Goal: Information Seeking & Learning: Learn about a topic

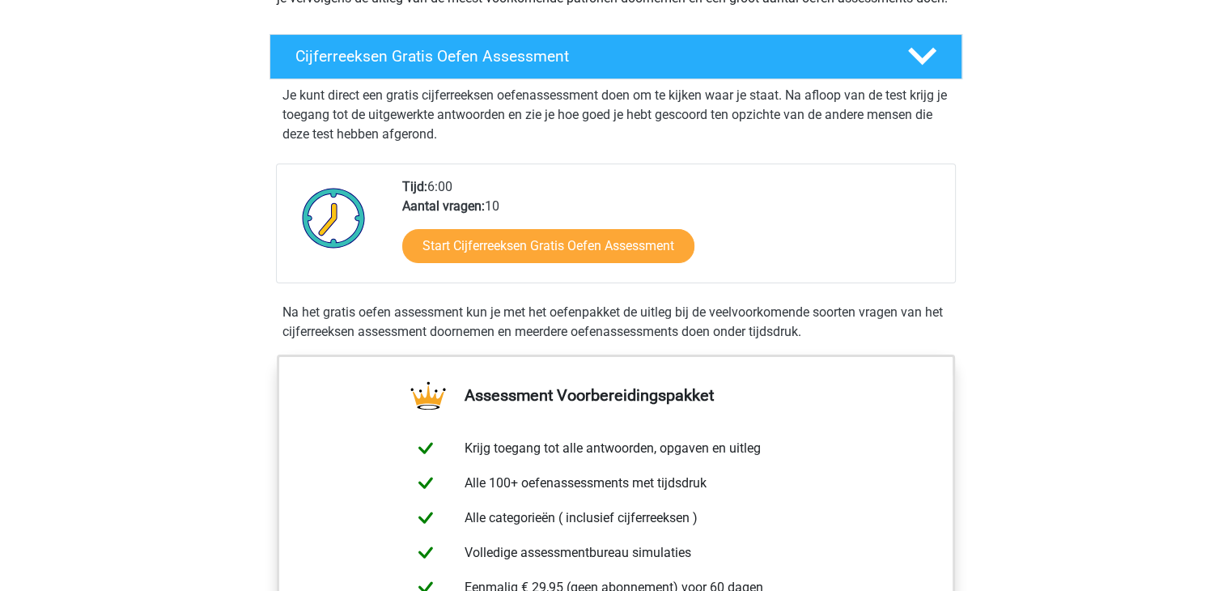
scroll to position [252, 0]
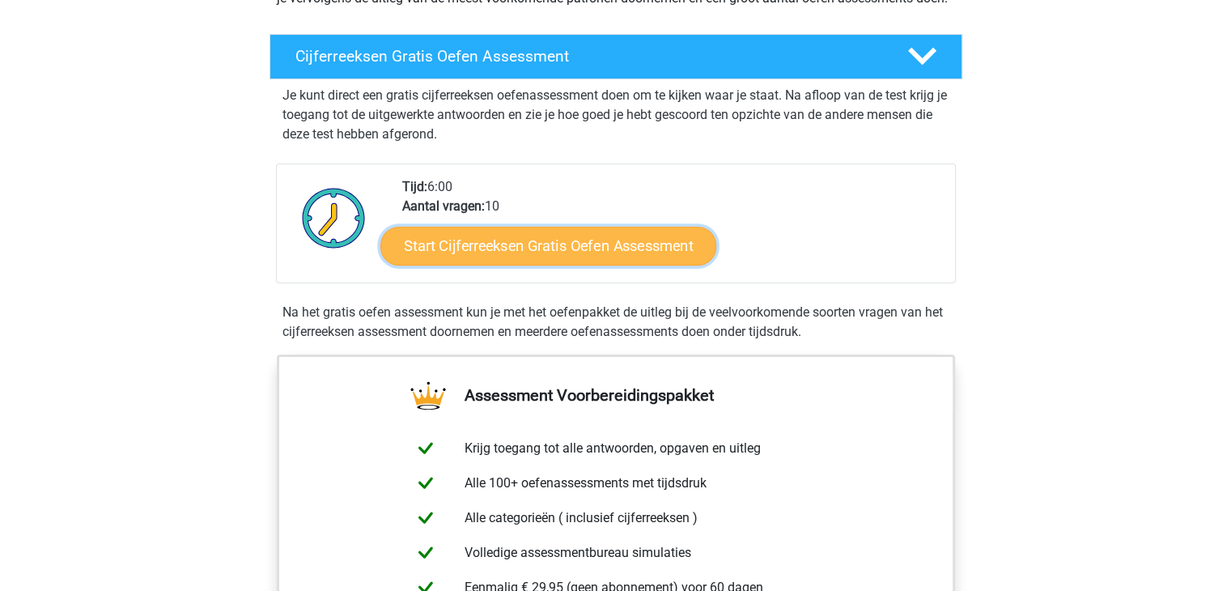
click at [642, 263] on link "Start Cijferreeksen Gratis Oefen Assessment" at bounding box center [548, 245] width 336 height 39
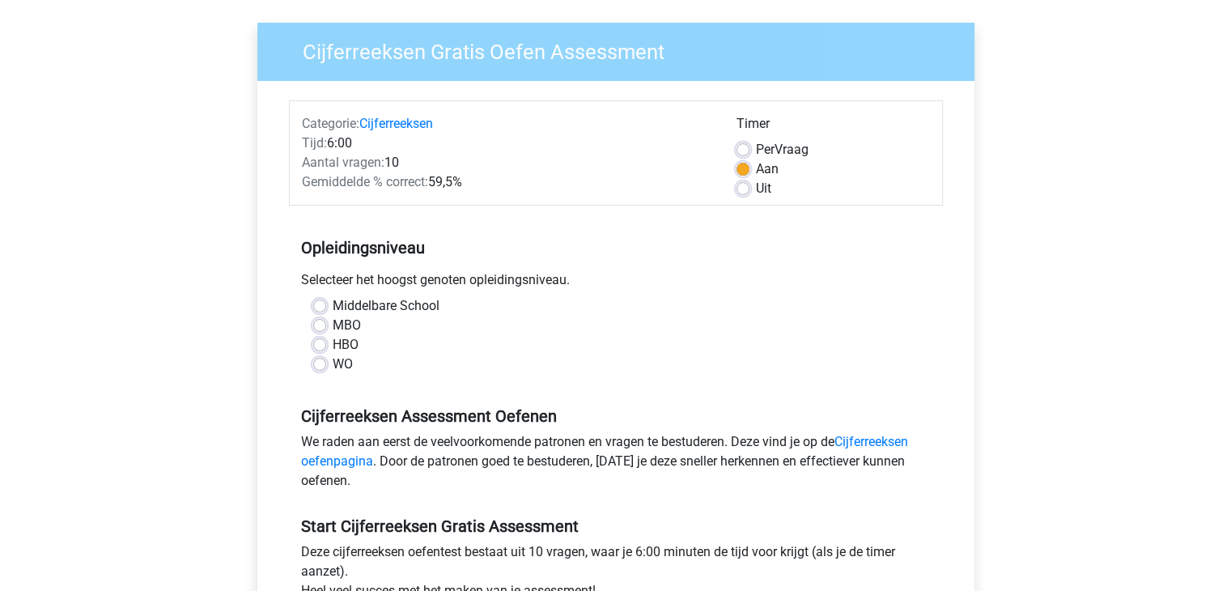
scroll to position [110, 0]
click at [333, 367] on label "WO" at bounding box center [343, 363] width 20 height 19
click at [320, 367] on input "WO" at bounding box center [319, 362] width 13 height 16
radio input "true"
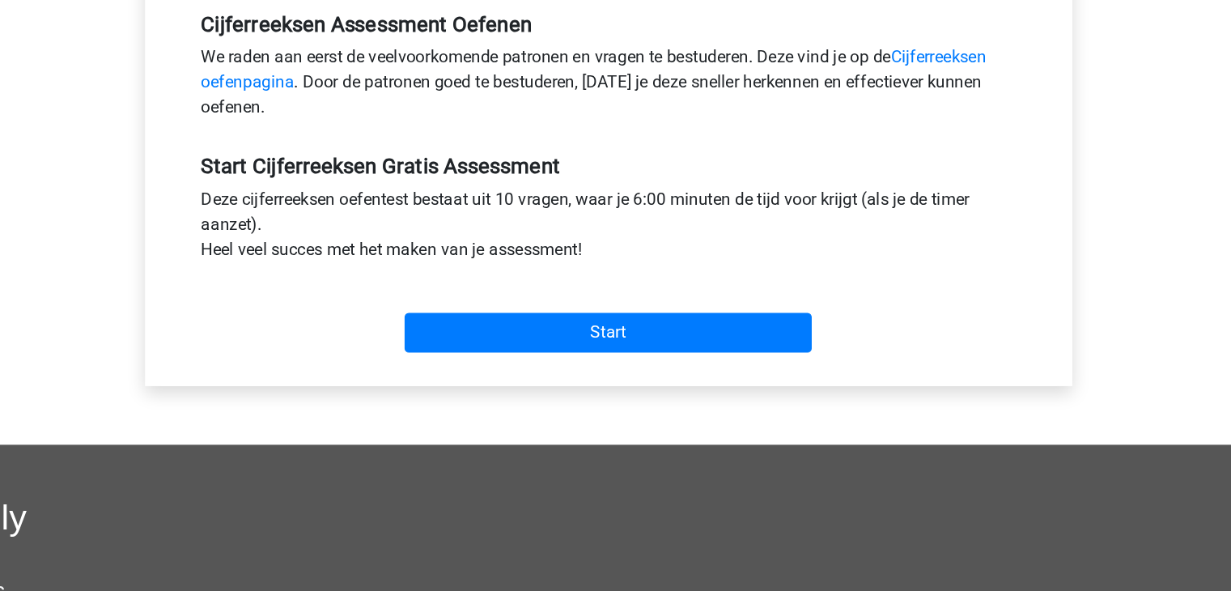
scroll to position [375, 0]
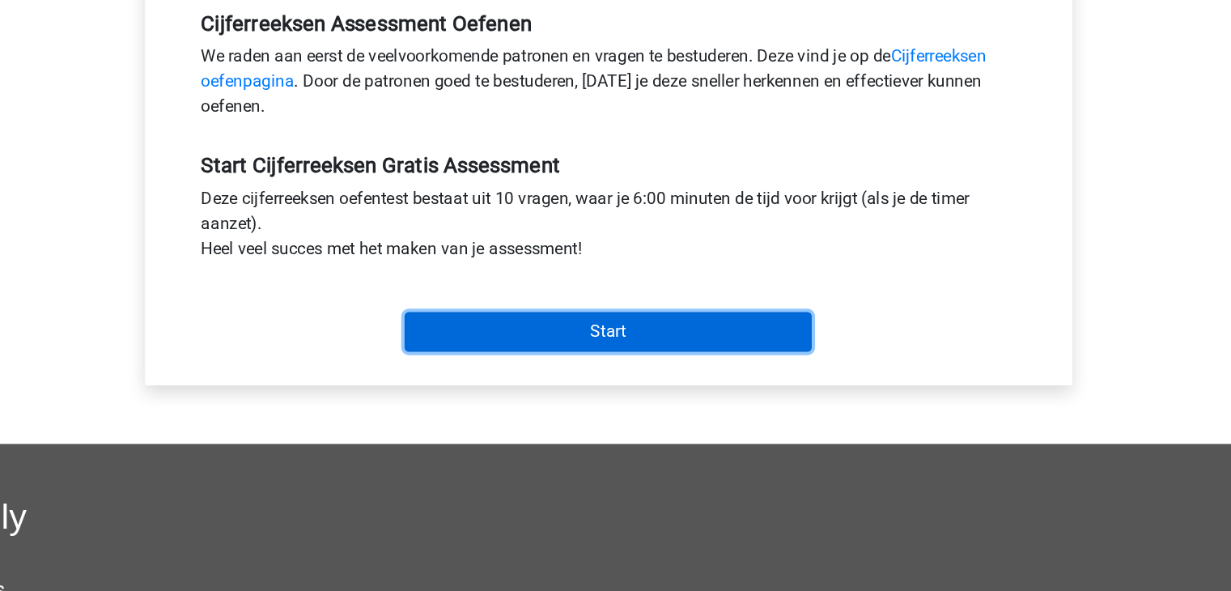
click at [632, 402] on input "Start" at bounding box center [615, 390] width 315 height 31
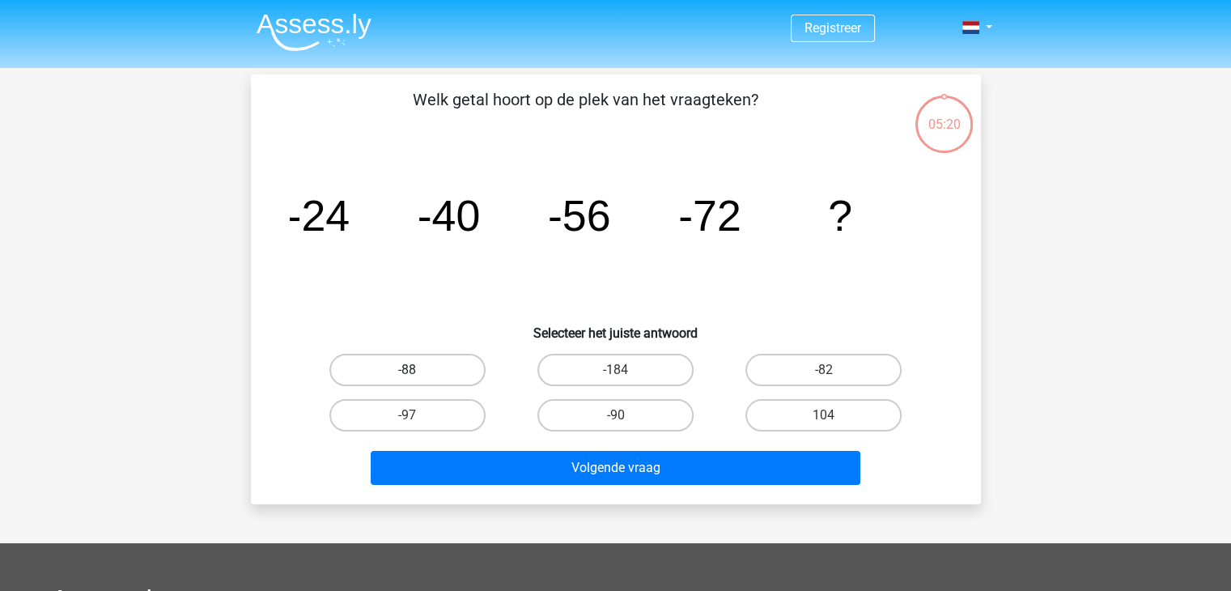
click at [410, 366] on label "-88" at bounding box center [407, 370] width 156 height 32
click at [410, 370] on input "-88" at bounding box center [412, 375] width 11 height 11
radio input "true"
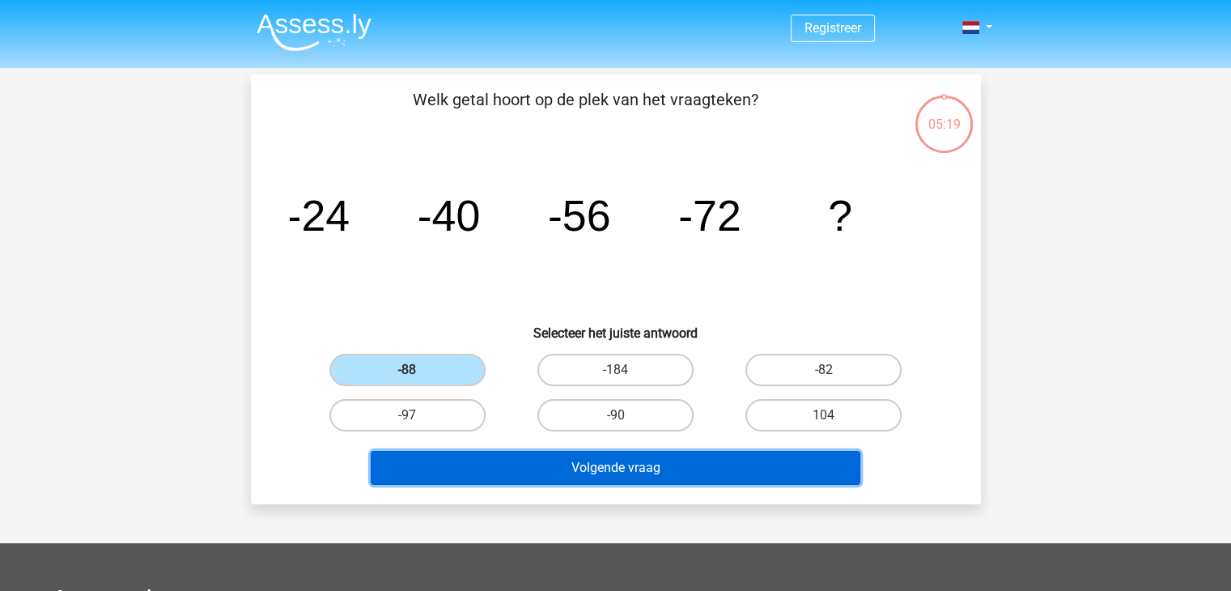
click at [602, 481] on button "Volgende vraag" at bounding box center [616, 468] width 490 height 34
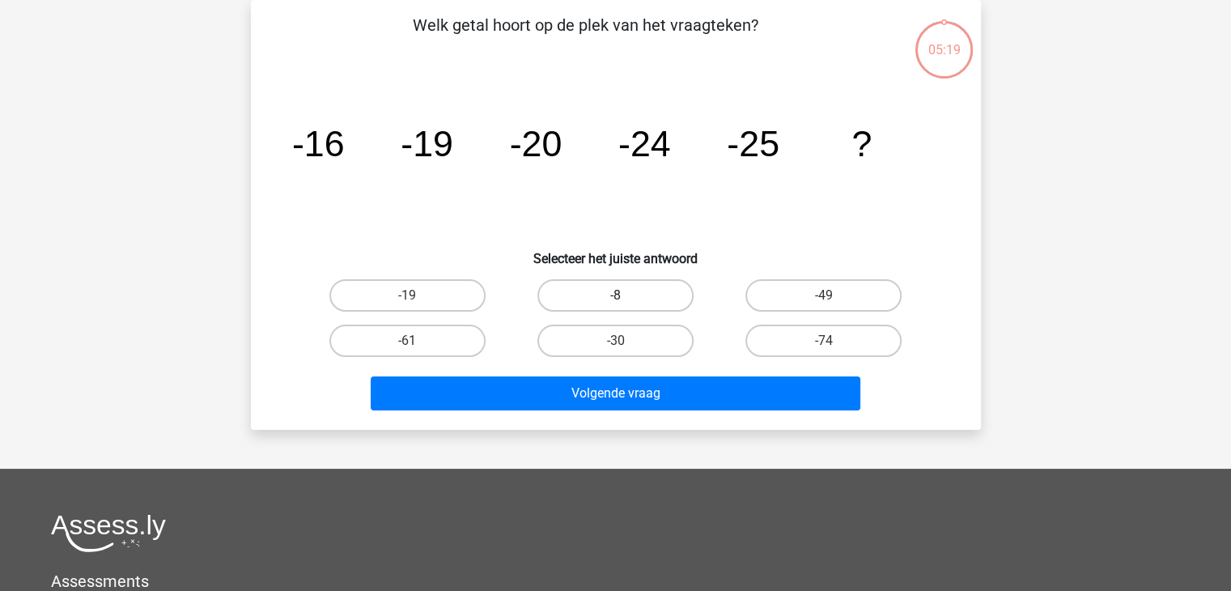
scroll to position [3, 0]
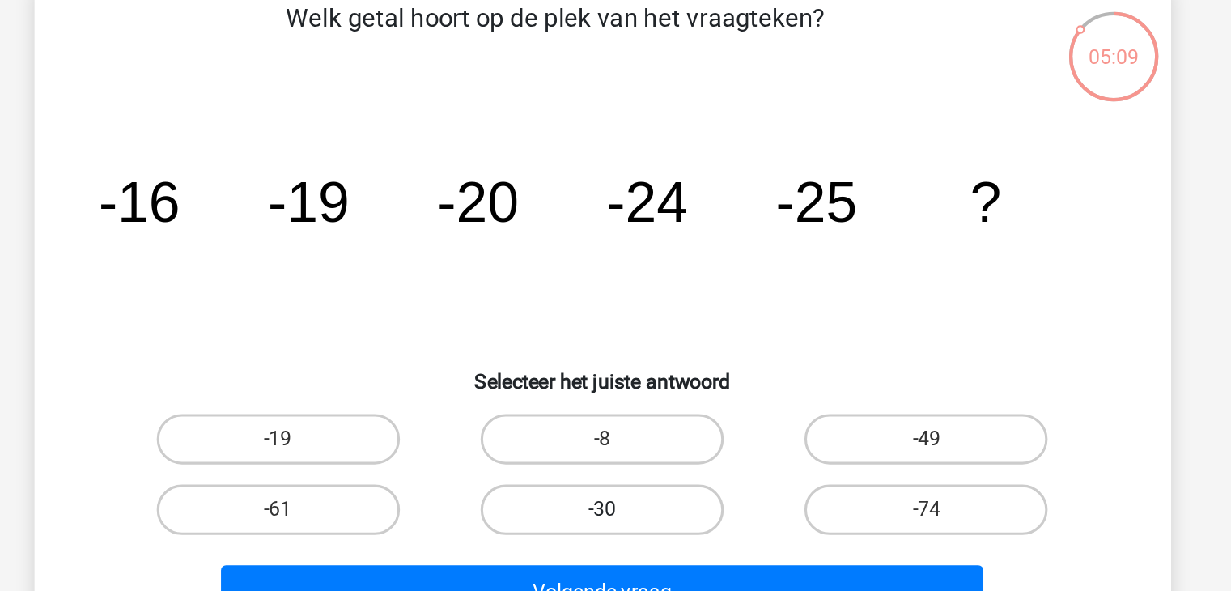
click at [590, 420] on label "-30" at bounding box center [615, 412] width 156 height 32
click at [615, 420] on input "-30" at bounding box center [620, 417] width 11 height 11
radio input "true"
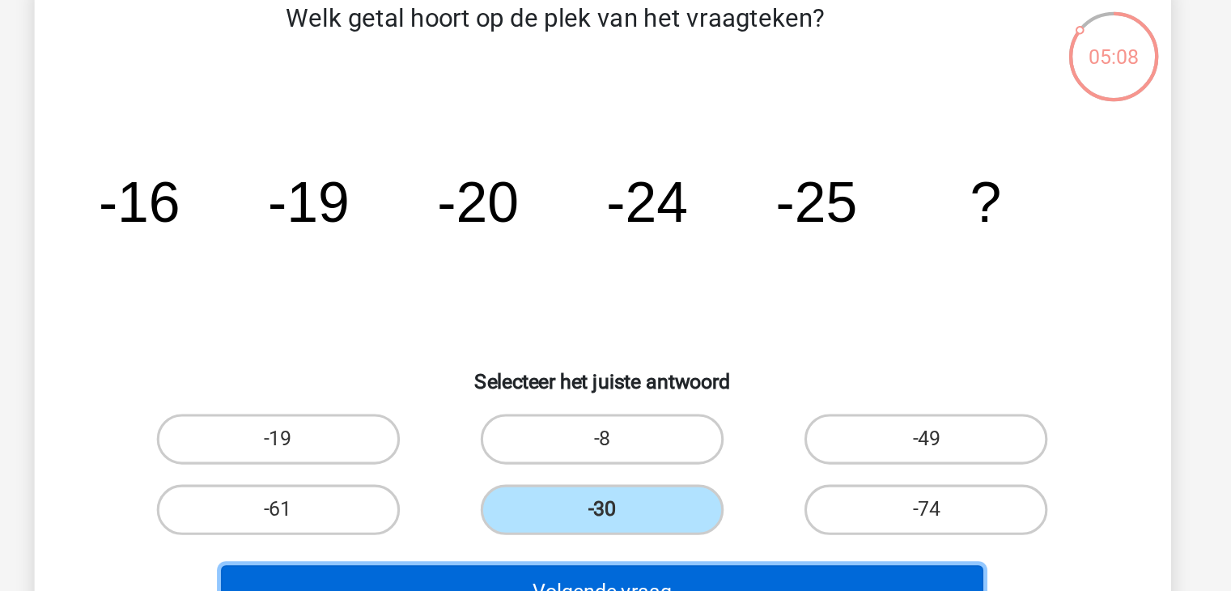
click at [659, 452] on button "Volgende vraag" at bounding box center [616, 464] width 490 height 34
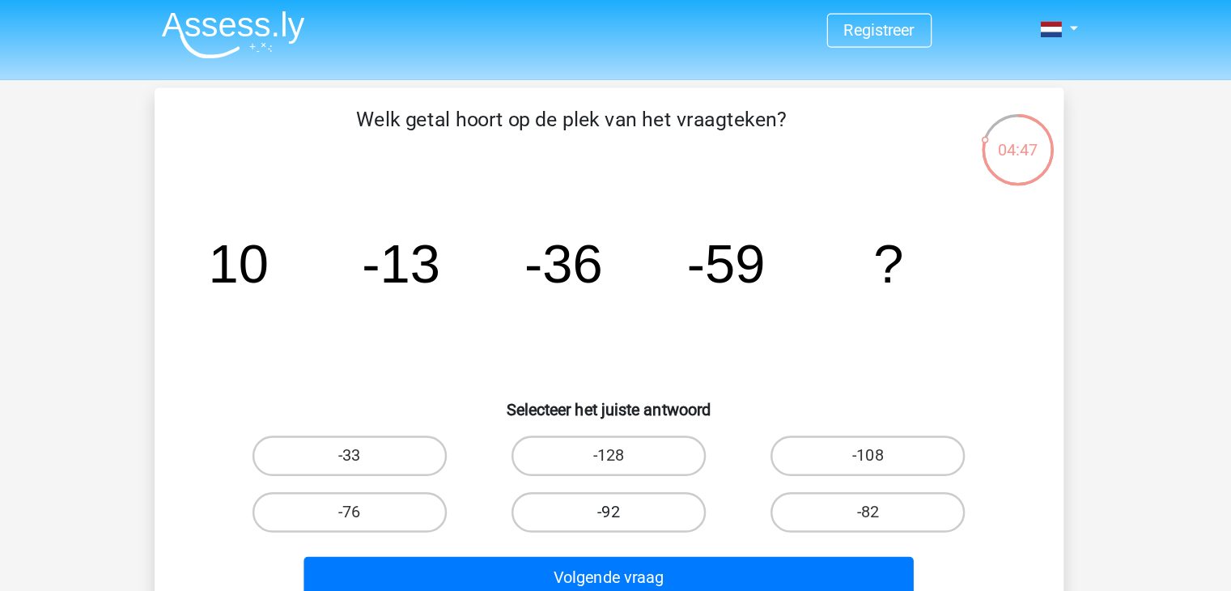
scroll to position [6, 0]
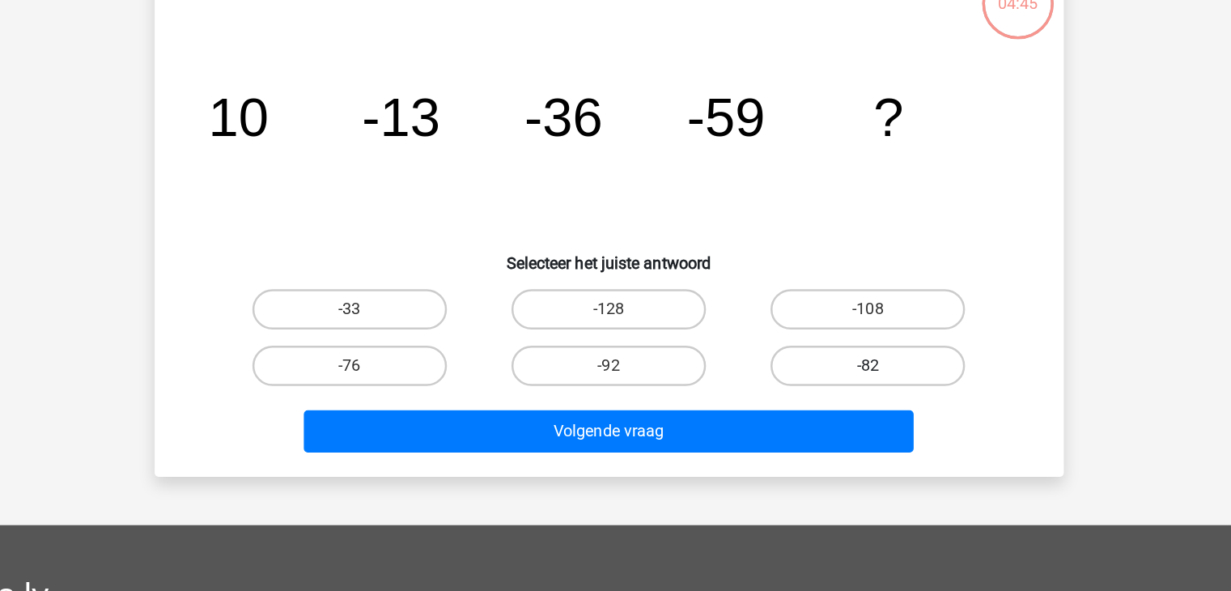
click at [779, 405] on label "-82" at bounding box center [823, 409] width 156 height 32
click at [824, 409] on input "-82" at bounding box center [829, 414] width 11 height 11
radio input "true"
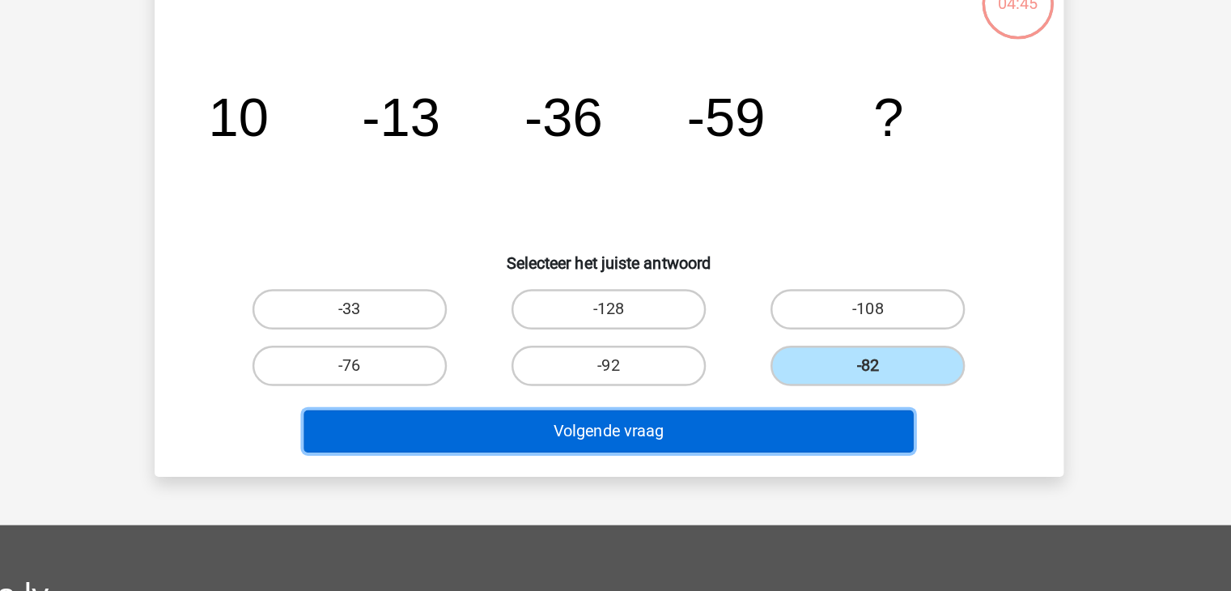
click at [695, 460] on button "Volgende vraag" at bounding box center [616, 462] width 490 height 34
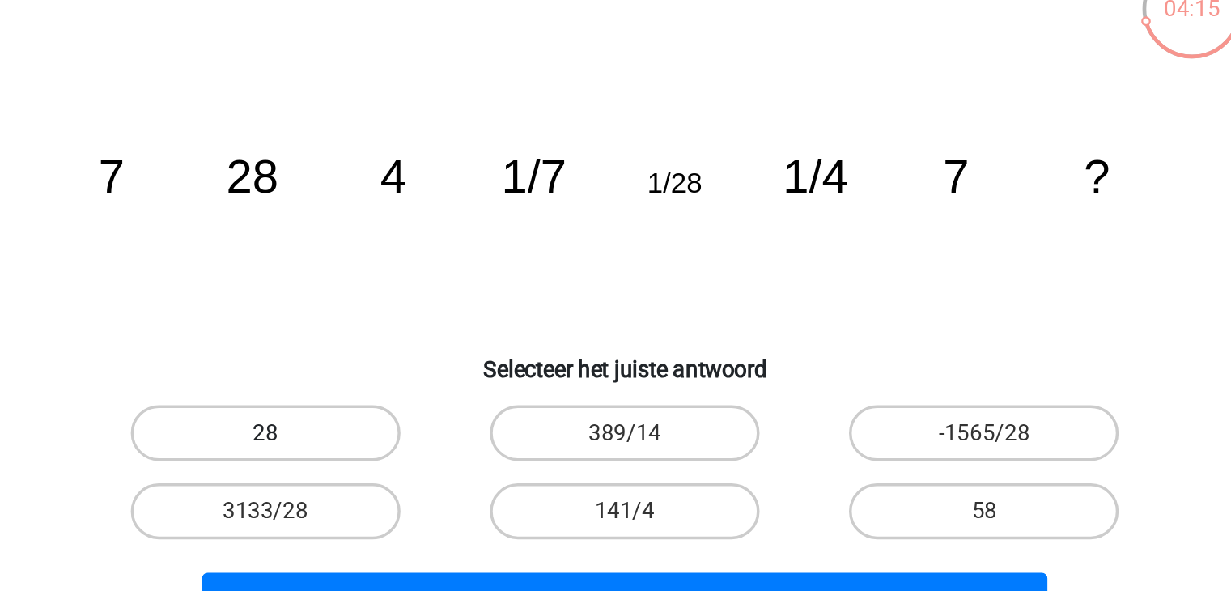
click at [449, 350] on label "28" at bounding box center [407, 364] width 156 height 32
click at [417, 364] on input "28" at bounding box center [412, 369] width 11 height 11
radio input "true"
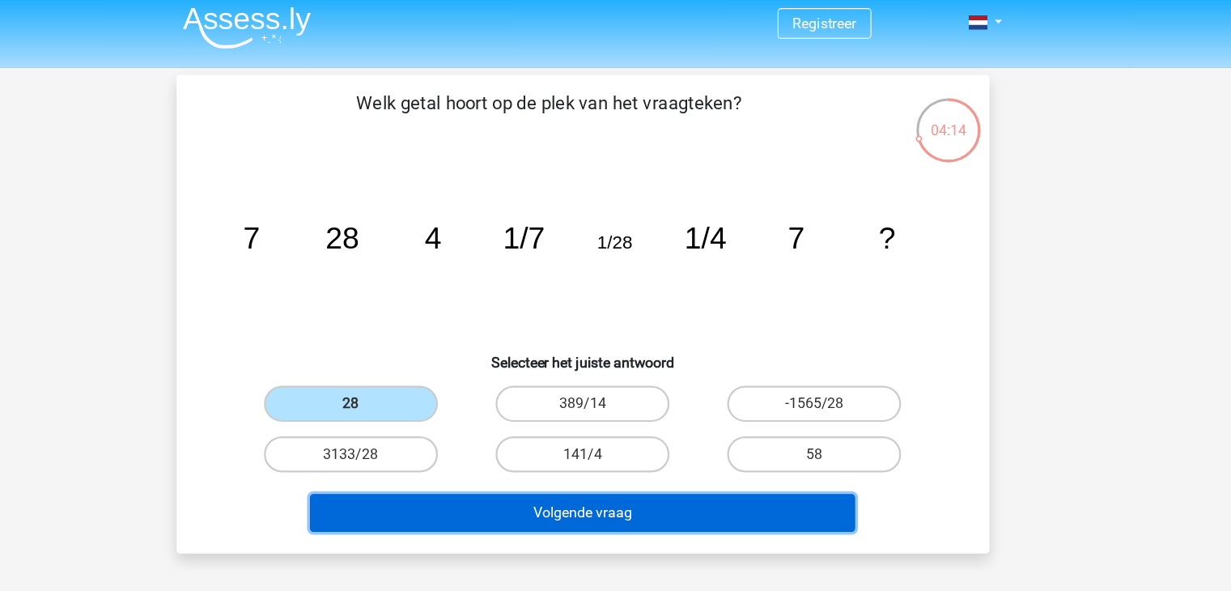
click at [609, 466] on button "Volgende vraag" at bounding box center [616, 462] width 490 height 34
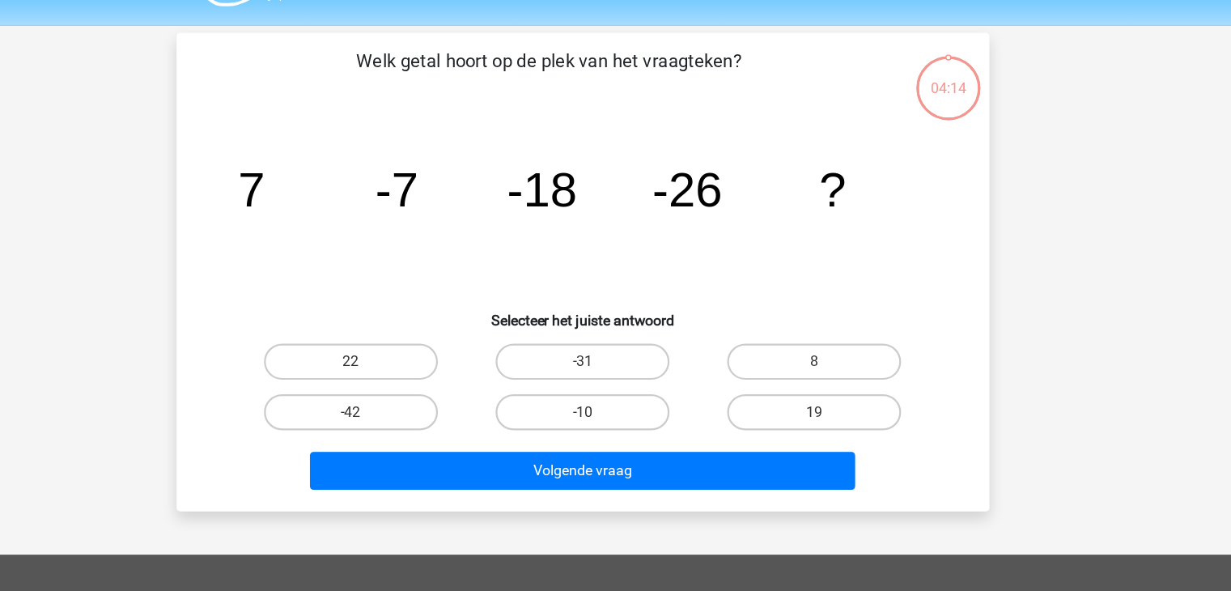
scroll to position [13, 0]
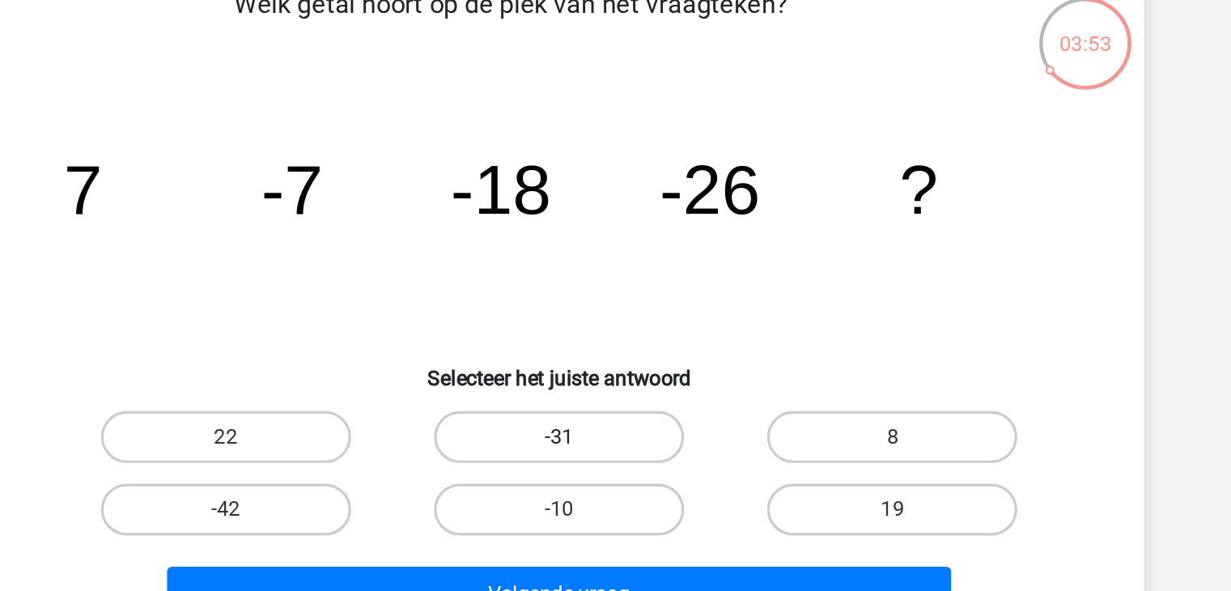
click at [595, 350] on label "-31" at bounding box center [615, 357] width 156 height 32
click at [615, 357] on input "-31" at bounding box center [620, 362] width 11 height 11
radio input "true"
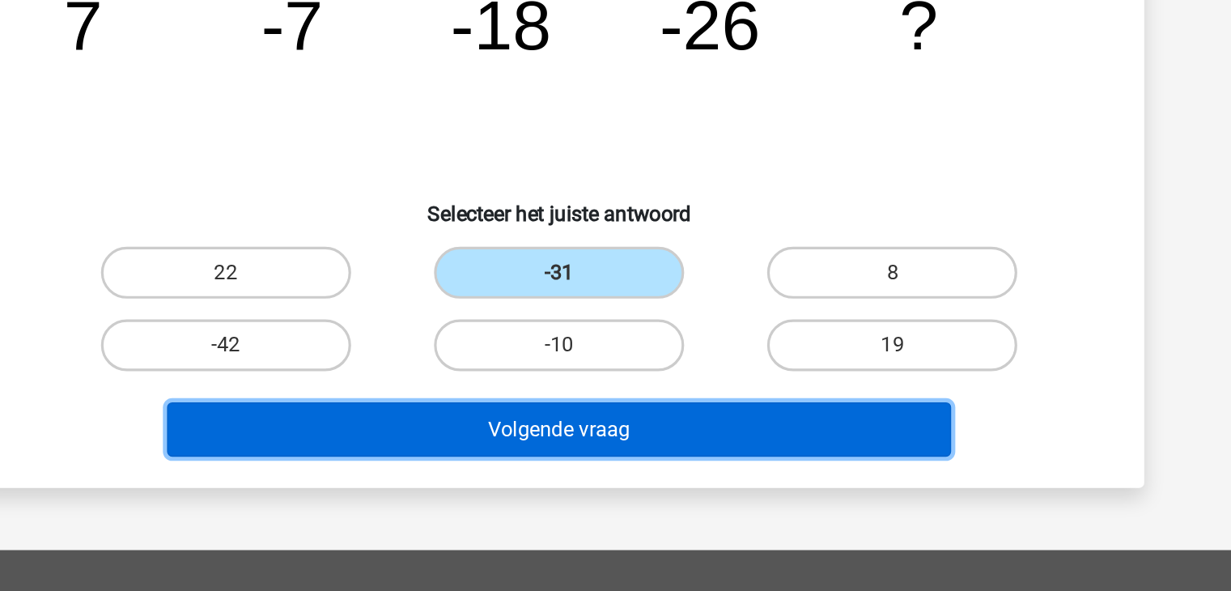
click at [614, 454] on button "Volgende vraag" at bounding box center [616, 455] width 490 height 34
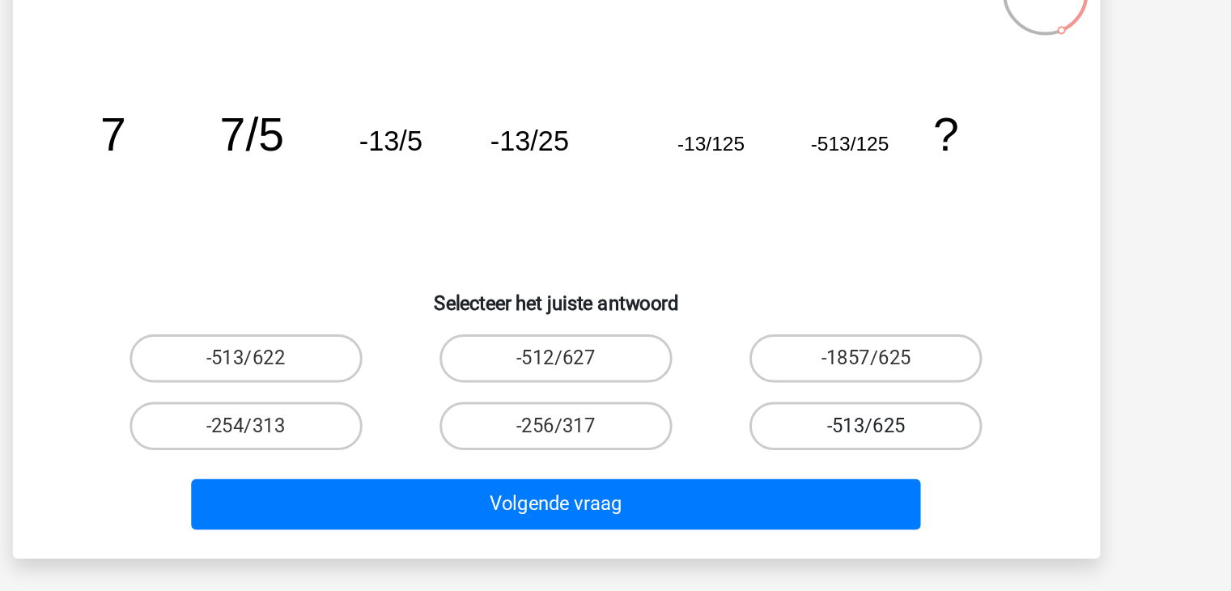
click at [799, 400] on label "-513/625" at bounding box center [823, 402] width 156 height 32
click at [824, 402] on input "-513/625" at bounding box center [829, 407] width 11 height 11
radio input "true"
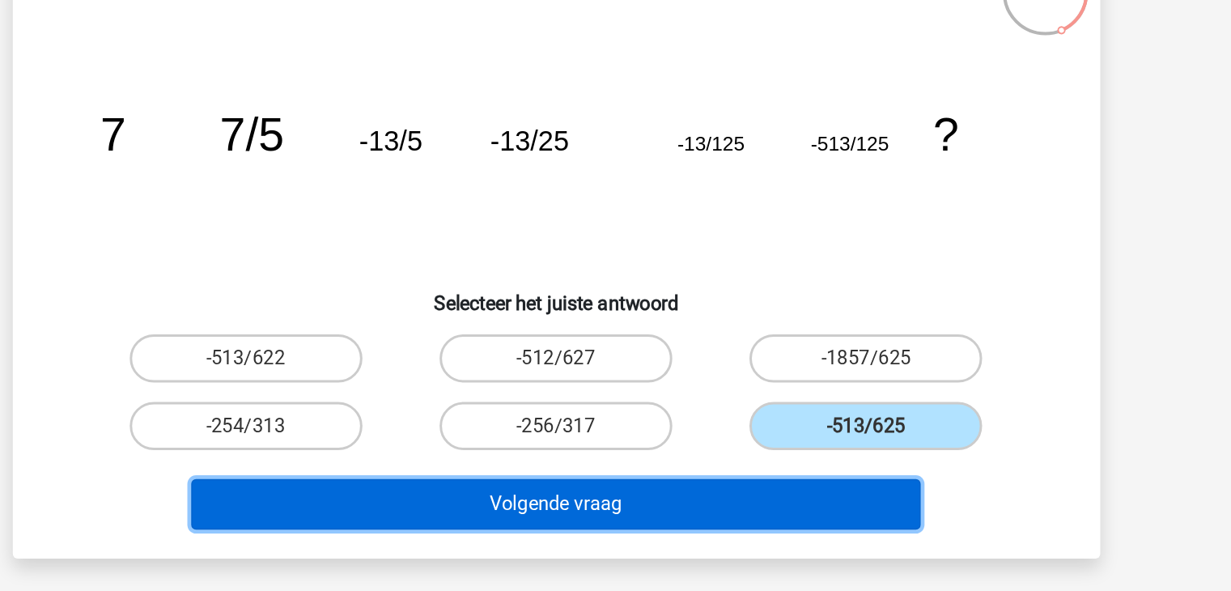
click at [761, 461] on button "Volgende vraag" at bounding box center [616, 455] width 490 height 34
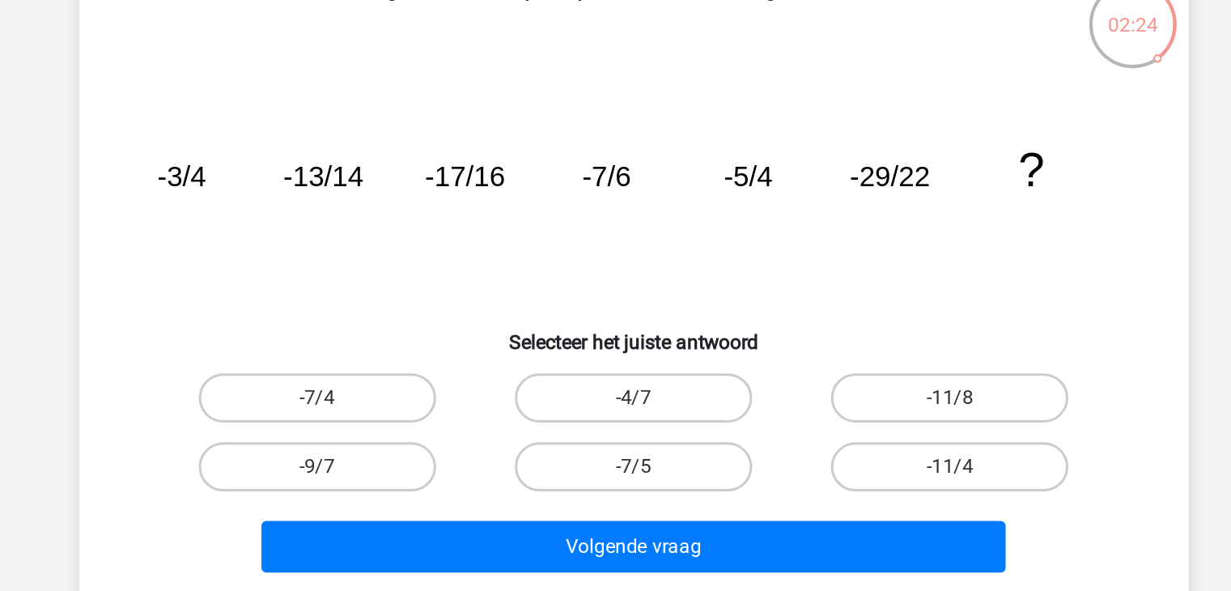
scroll to position [3, 0]
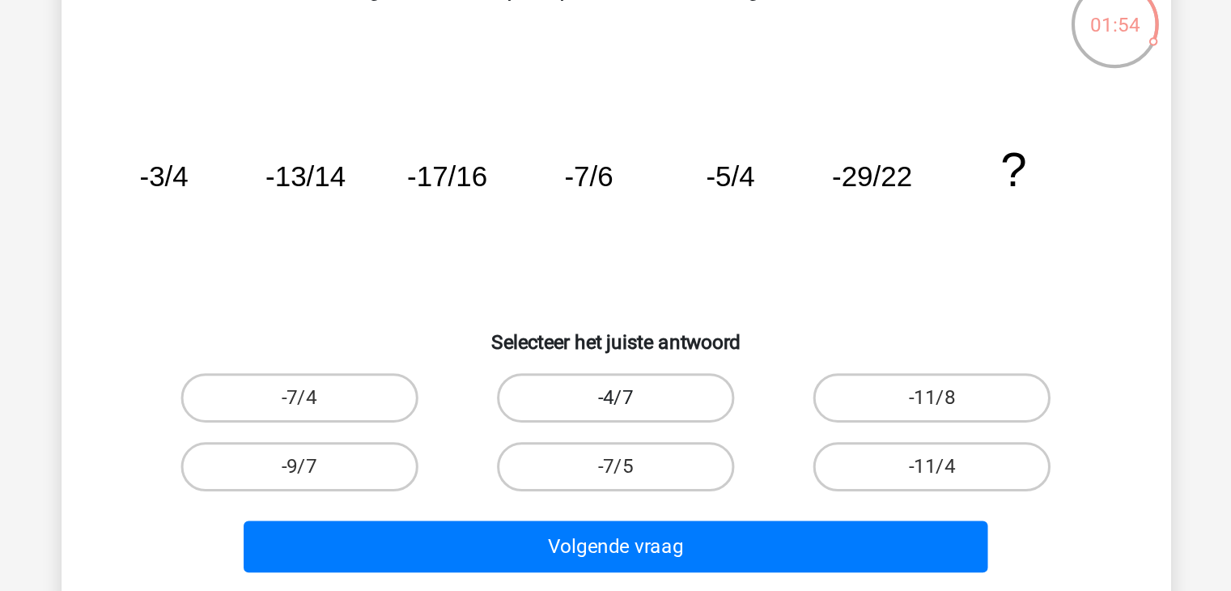
click at [630, 364] on label "-4/7" at bounding box center [615, 366] width 156 height 32
click at [625, 367] on input "-4/7" at bounding box center [620, 372] width 11 height 11
radio input "true"
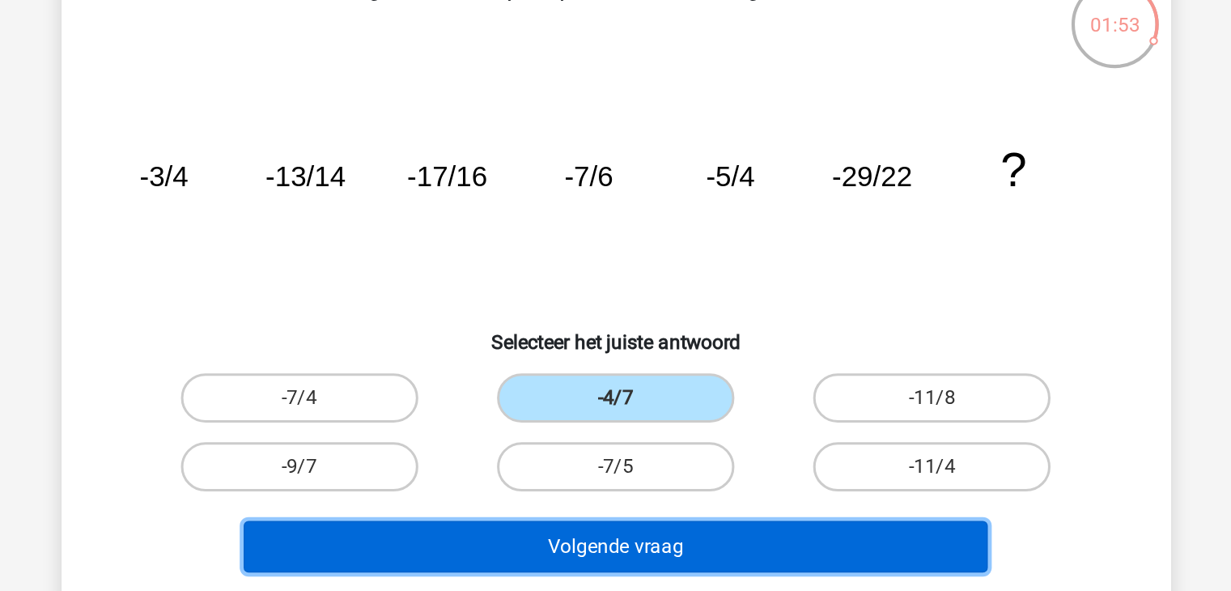
click at [608, 448] on button "Volgende vraag" at bounding box center [616, 464] width 490 height 34
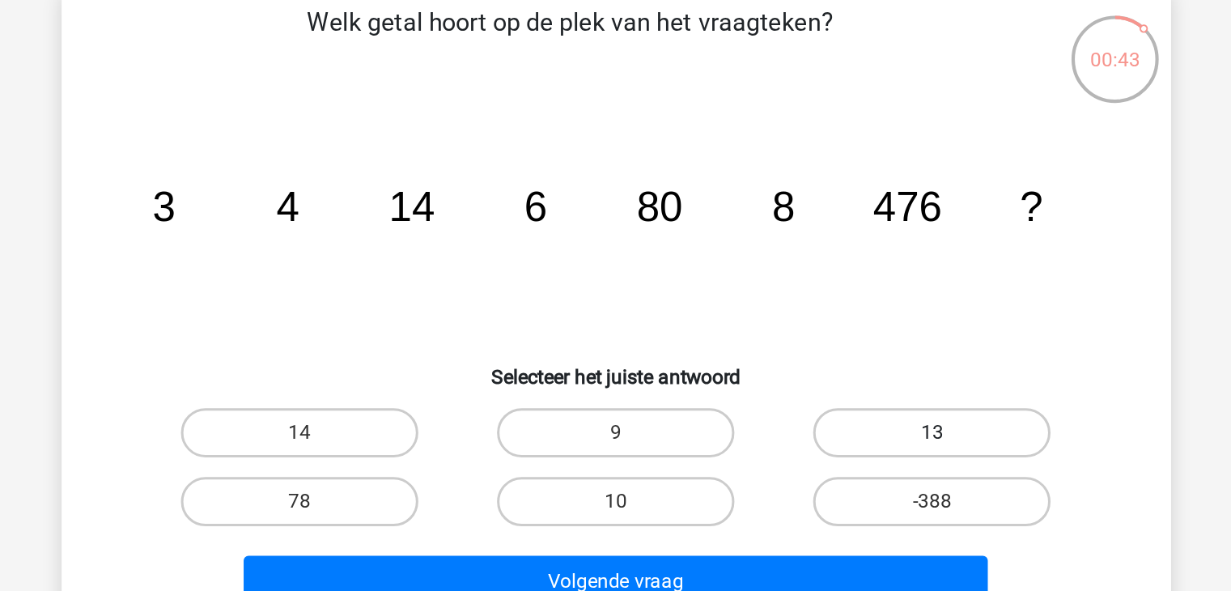
click at [795, 363] on label "13" at bounding box center [823, 366] width 156 height 32
click at [824, 367] on input "13" at bounding box center [829, 372] width 11 height 11
radio input "true"
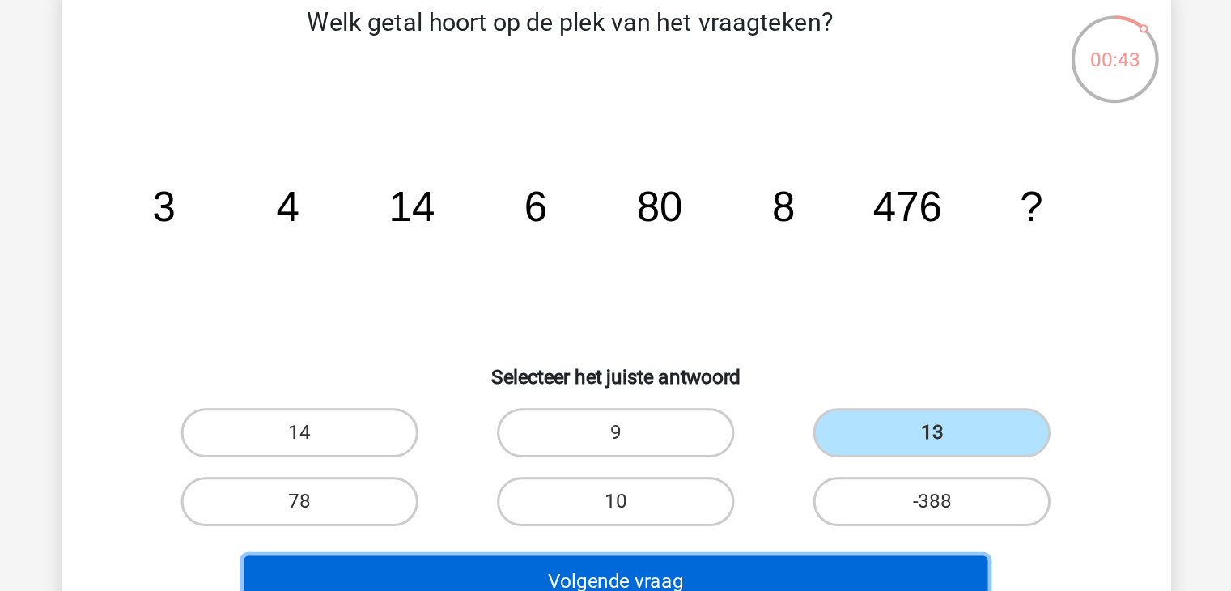
click at [714, 450] on button "Volgende vraag" at bounding box center [616, 464] width 490 height 34
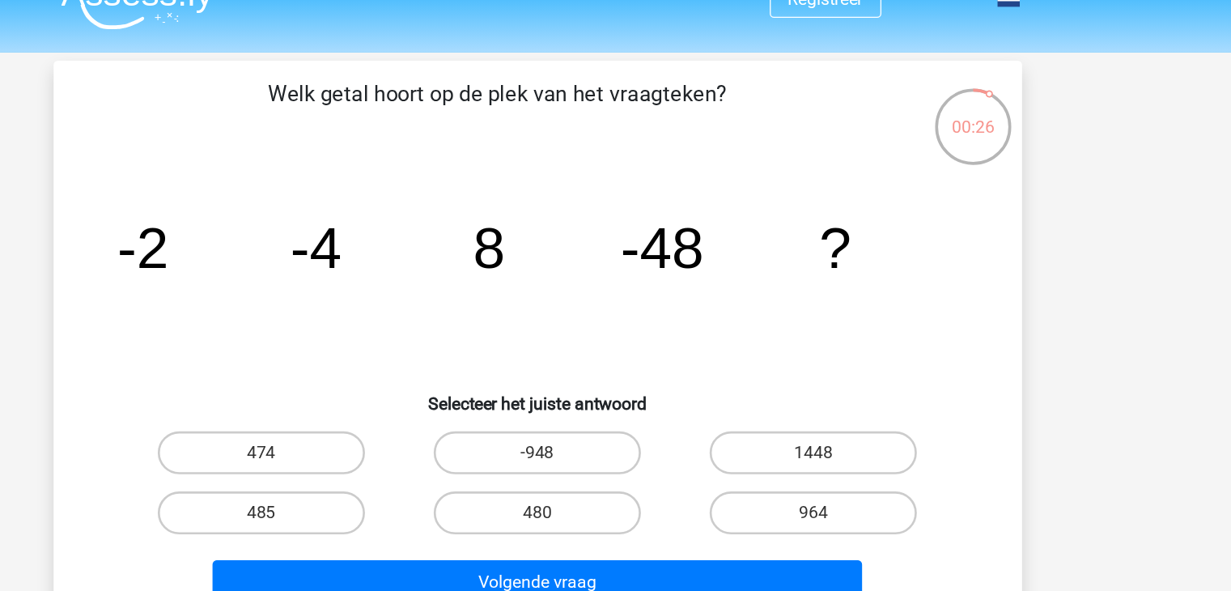
click at [617, 375] on input "-948" at bounding box center [620, 372] width 11 height 11
radio input "true"
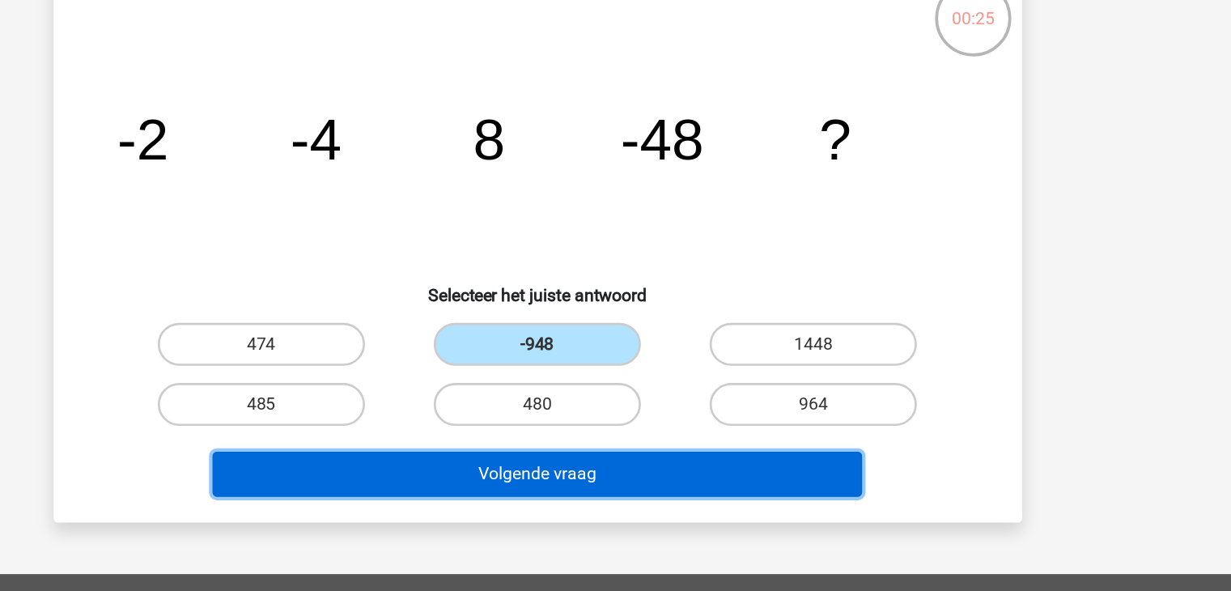
click at [680, 465] on button "Volgende vraag" at bounding box center [616, 464] width 490 height 34
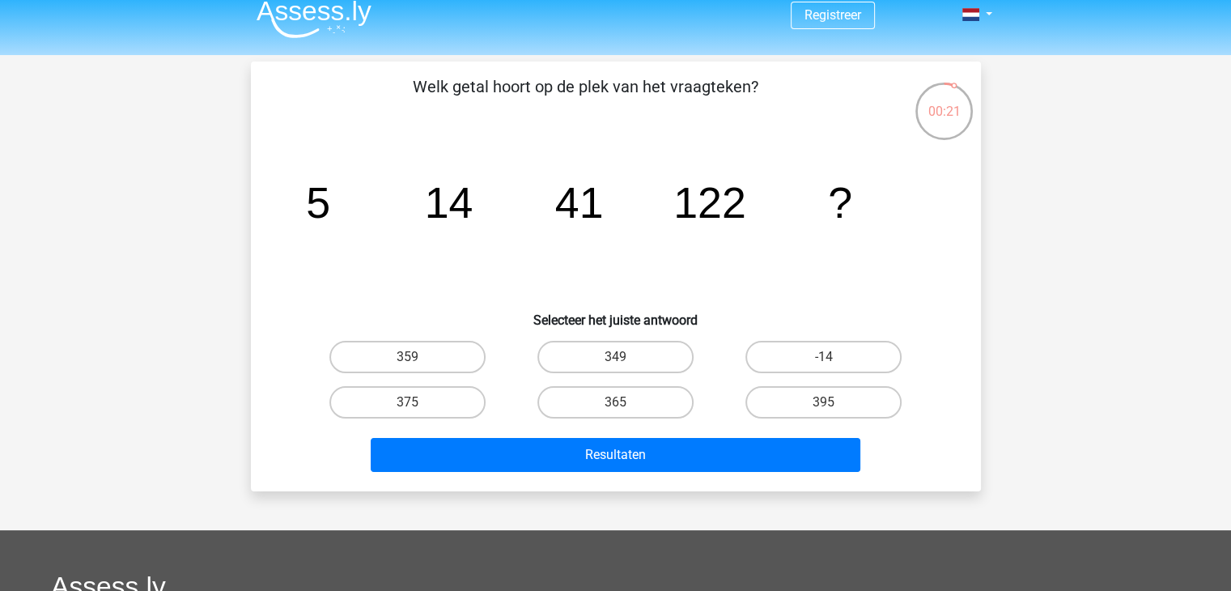
scroll to position [13, 0]
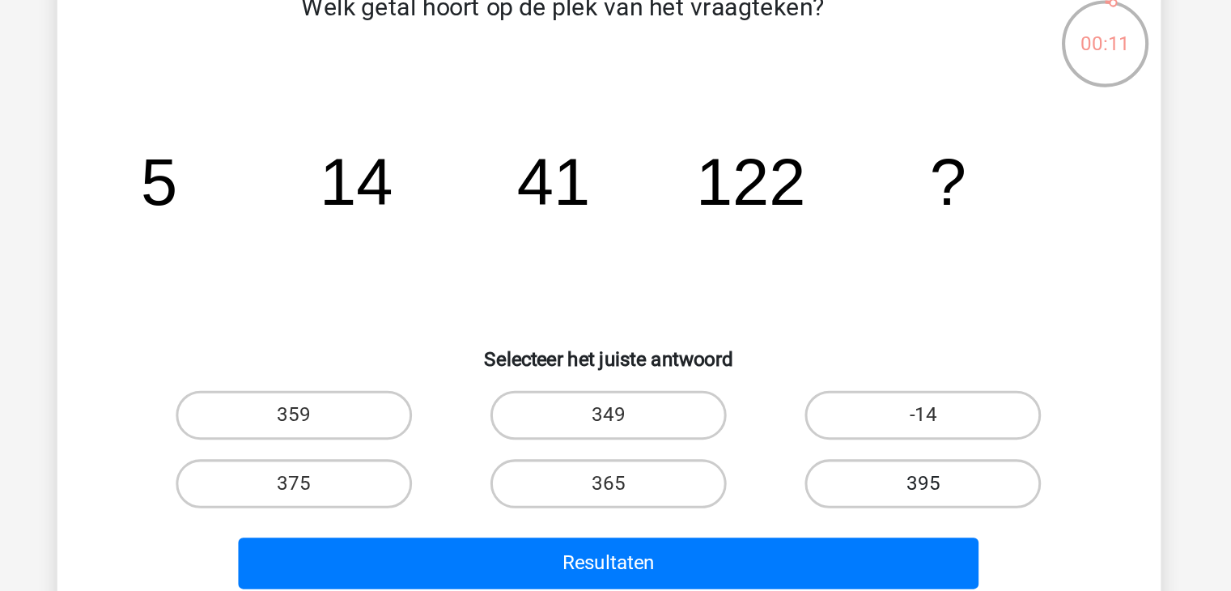
click at [786, 407] on label "395" at bounding box center [823, 402] width 156 height 32
click at [824, 407] on input "395" at bounding box center [829, 407] width 11 height 11
radio input "true"
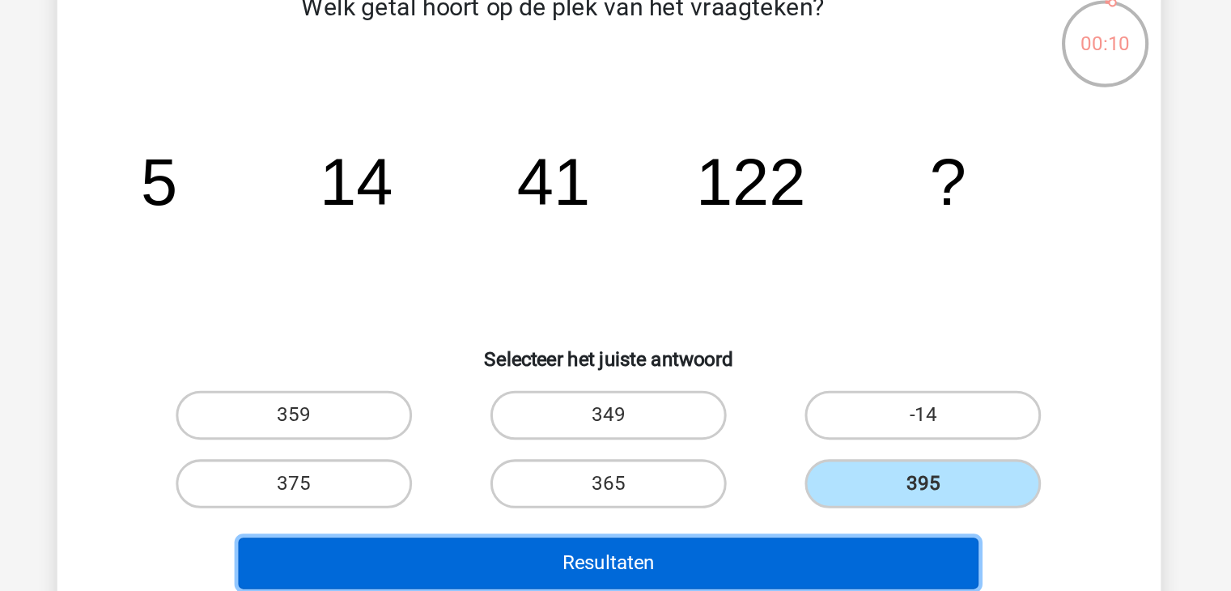
click at [725, 463] on button "Resultaten" at bounding box center [616, 455] width 490 height 34
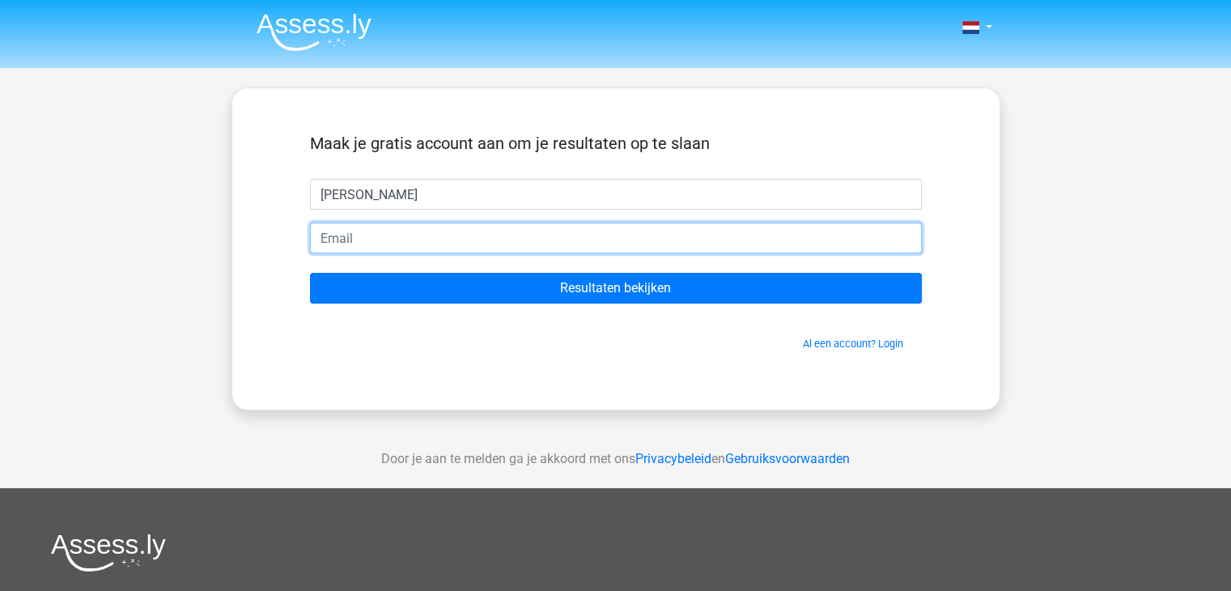
click at [527, 223] on input "email" at bounding box center [616, 238] width 612 height 31
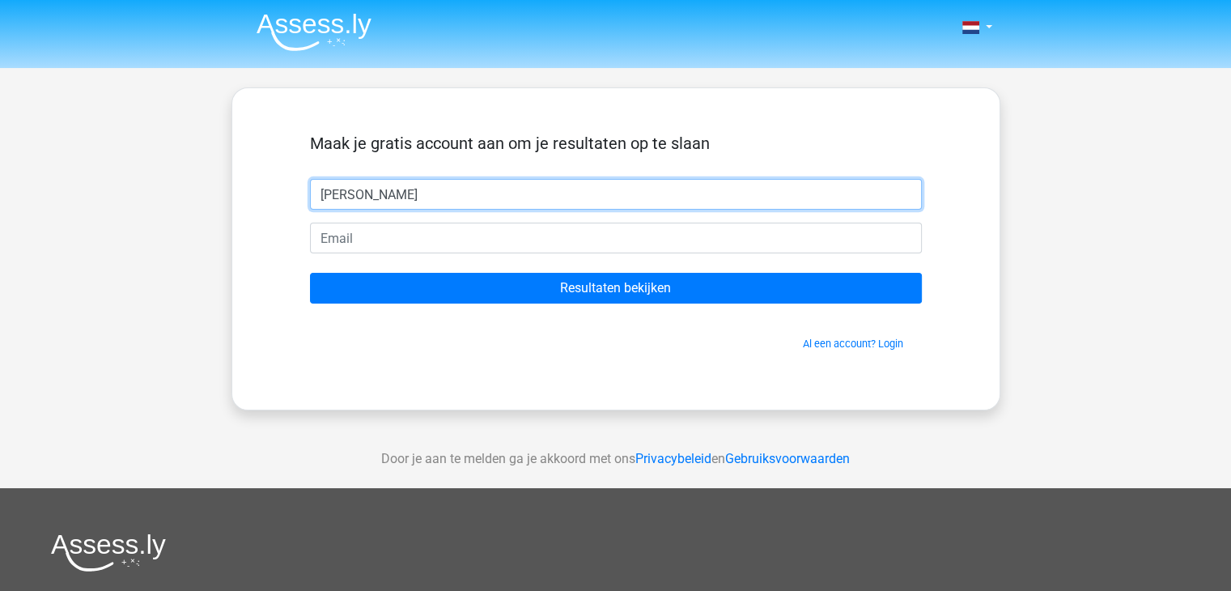
click at [501, 194] on input "pieter" at bounding box center [616, 194] width 612 height 31
type input "p"
type input "Jan"
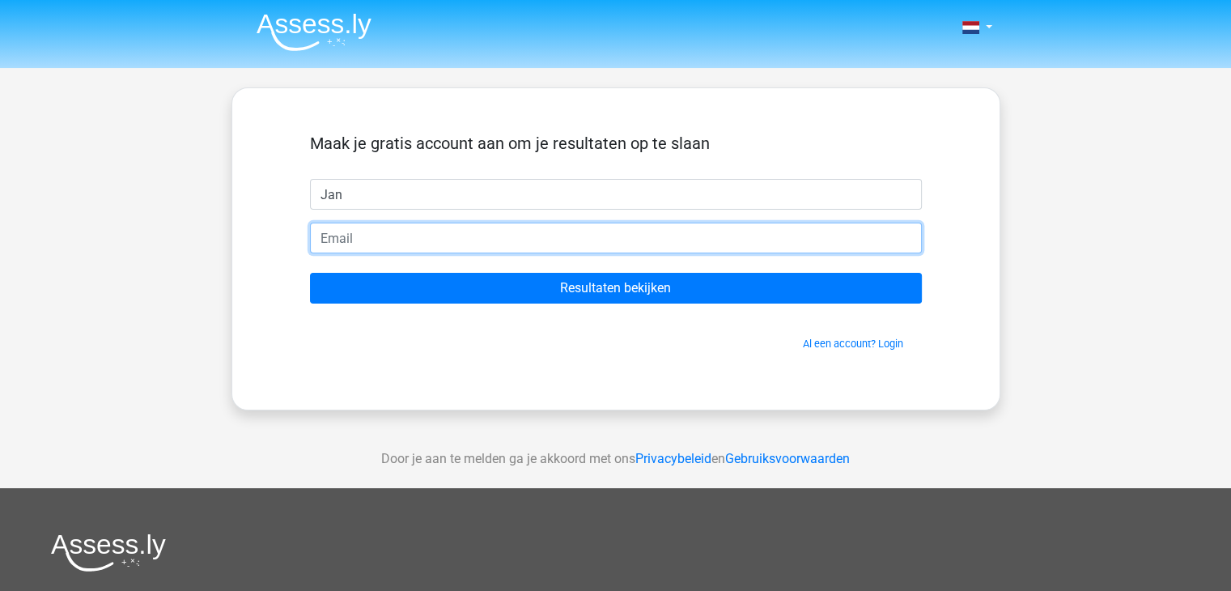
click at [545, 235] on input "email" at bounding box center [616, 238] width 612 height 31
type input "JanIJmteVerhoeff@hotmail.com"
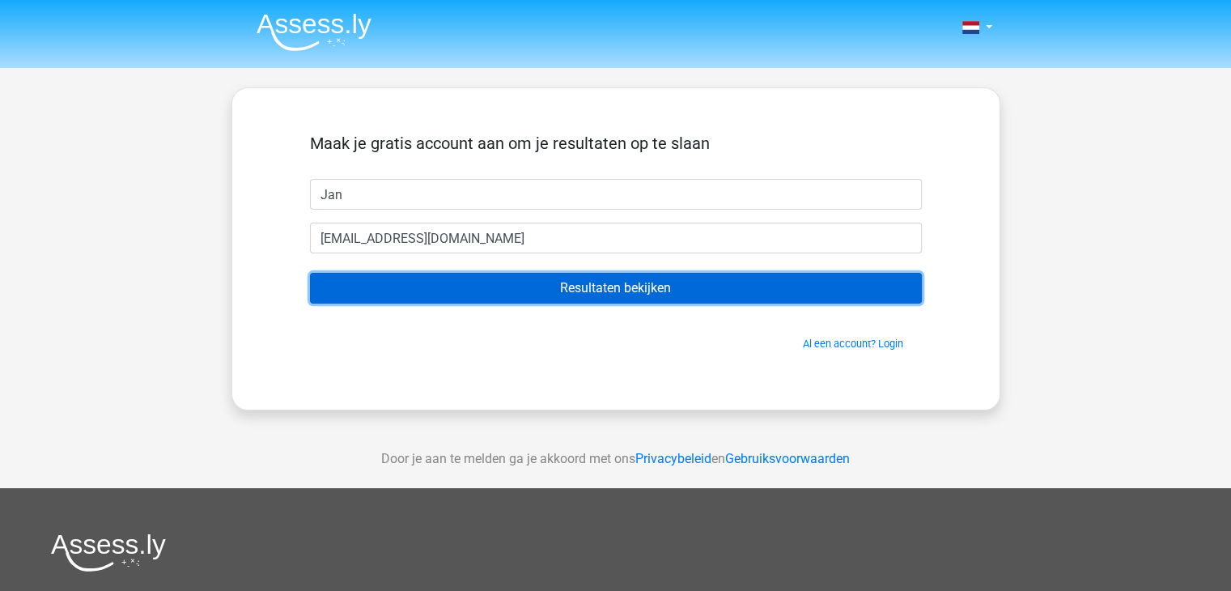
click at [631, 286] on input "Resultaten bekijken" at bounding box center [616, 288] width 612 height 31
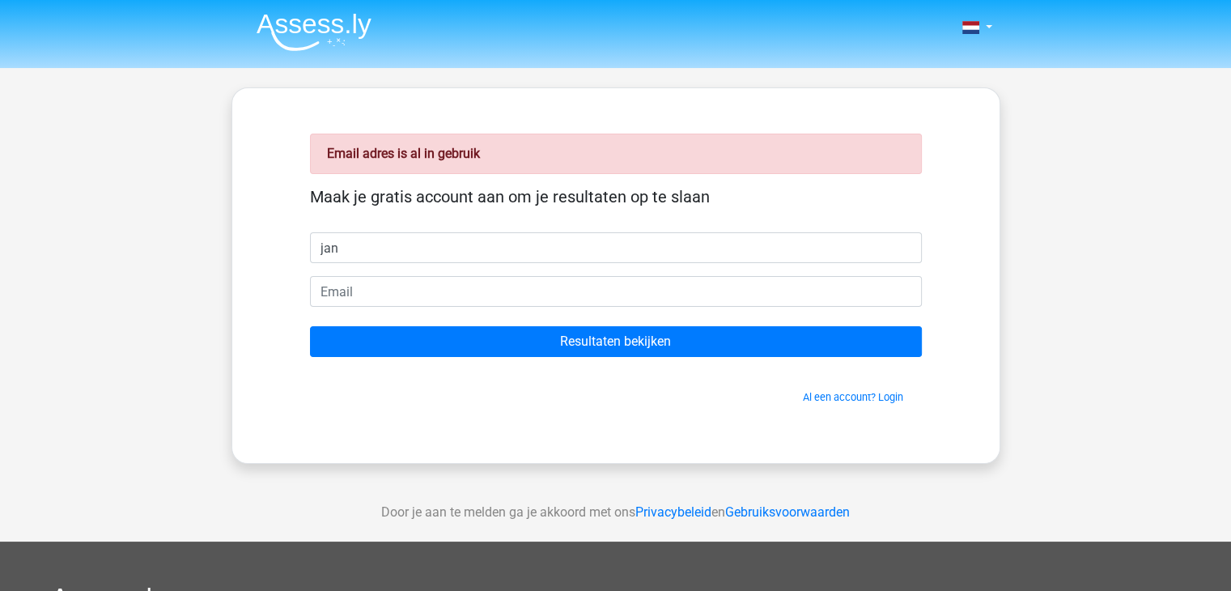
type input "jan"
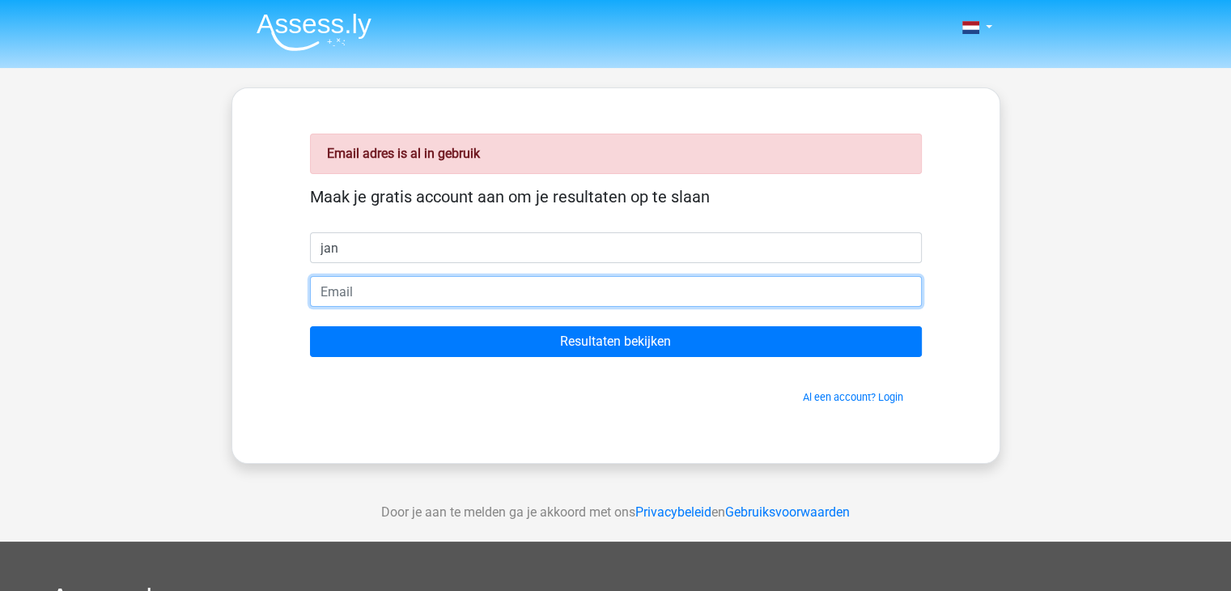
click at [572, 294] on input "email" at bounding box center [616, 291] width 612 height 31
type input "[EMAIL_ADDRESS][DOMAIN_NAME]"
click at [310, 326] on input "Resultaten bekijken" at bounding box center [616, 341] width 612 height 31
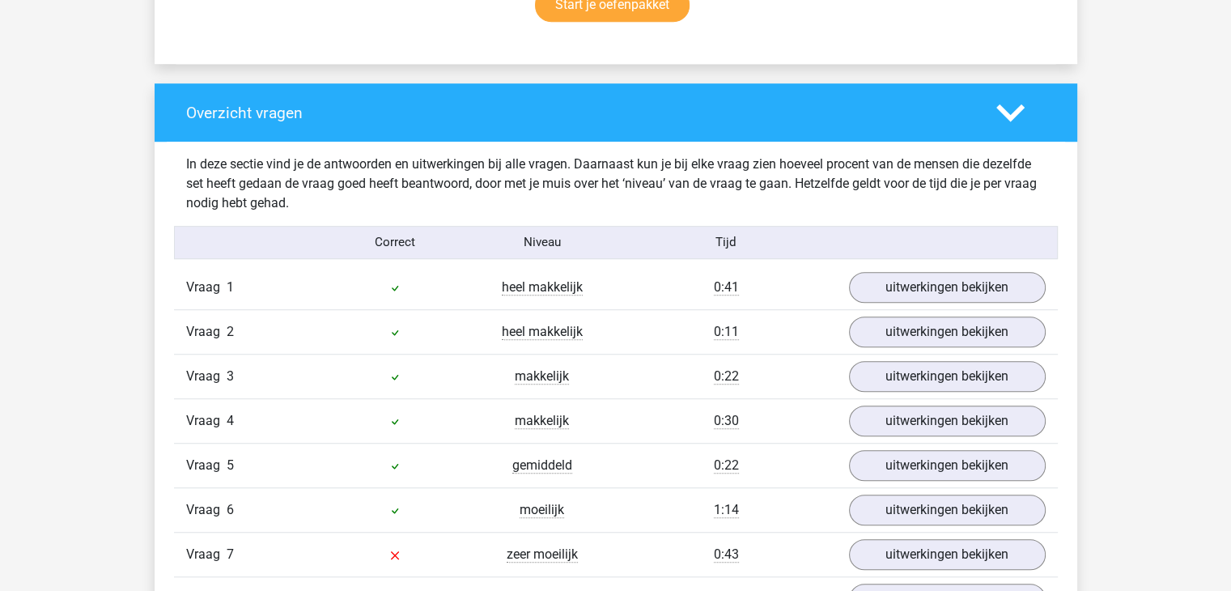
scroll to position [1196, 0]
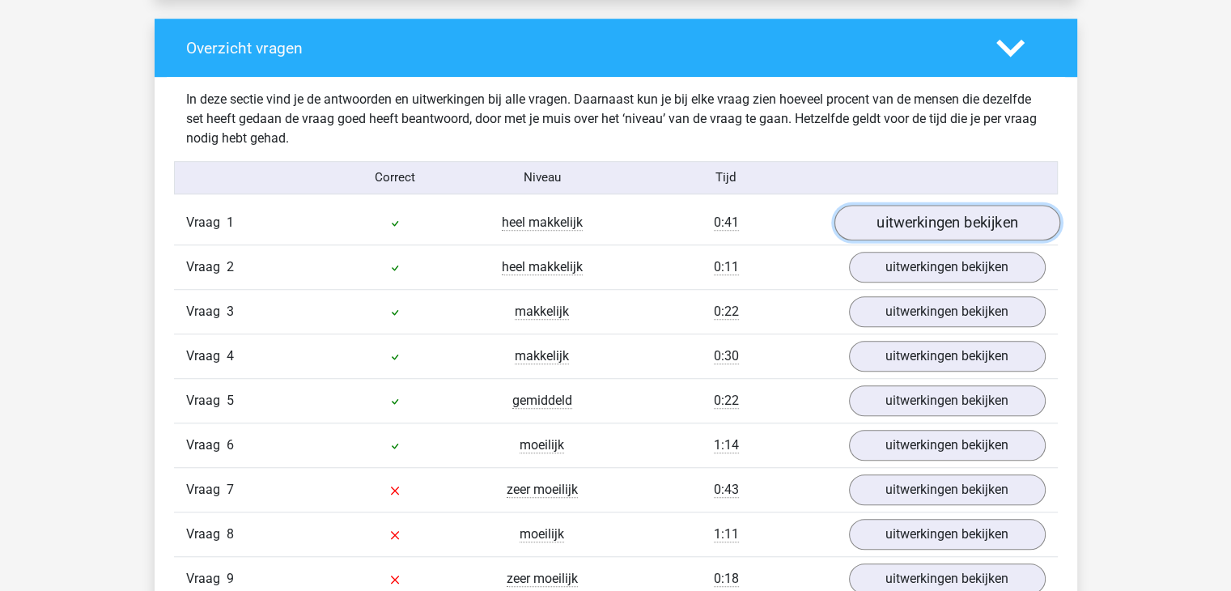
click at [981, 220] on link "uitwerkingen bekijken" at bounding box center [946, 223] width 226 height 36
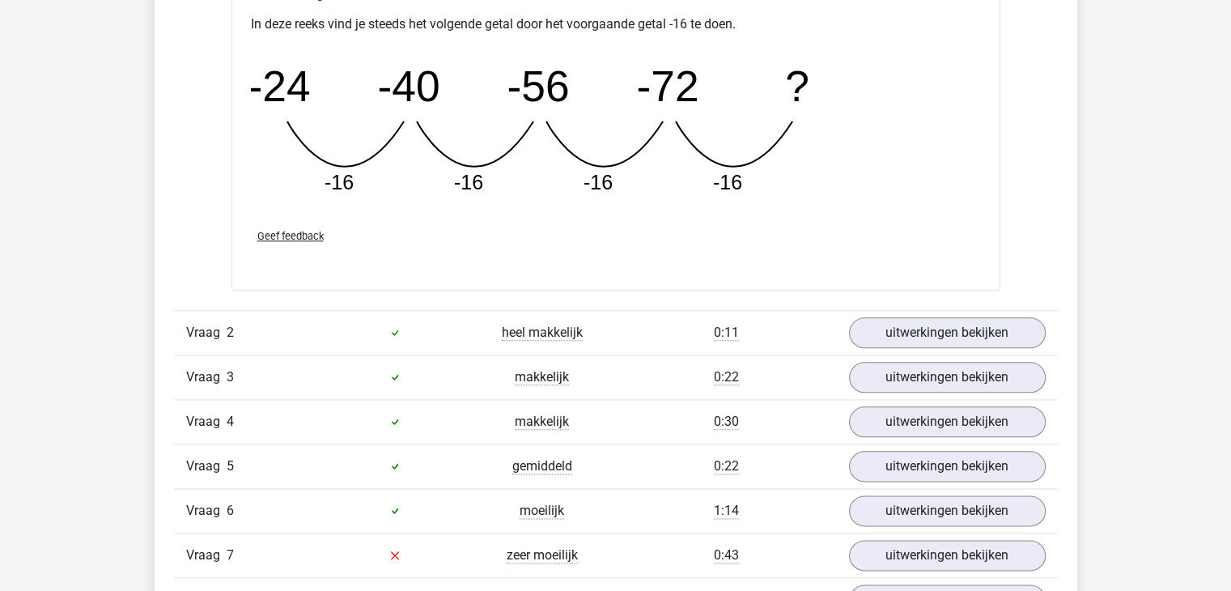
scroll to position [1928, 0]
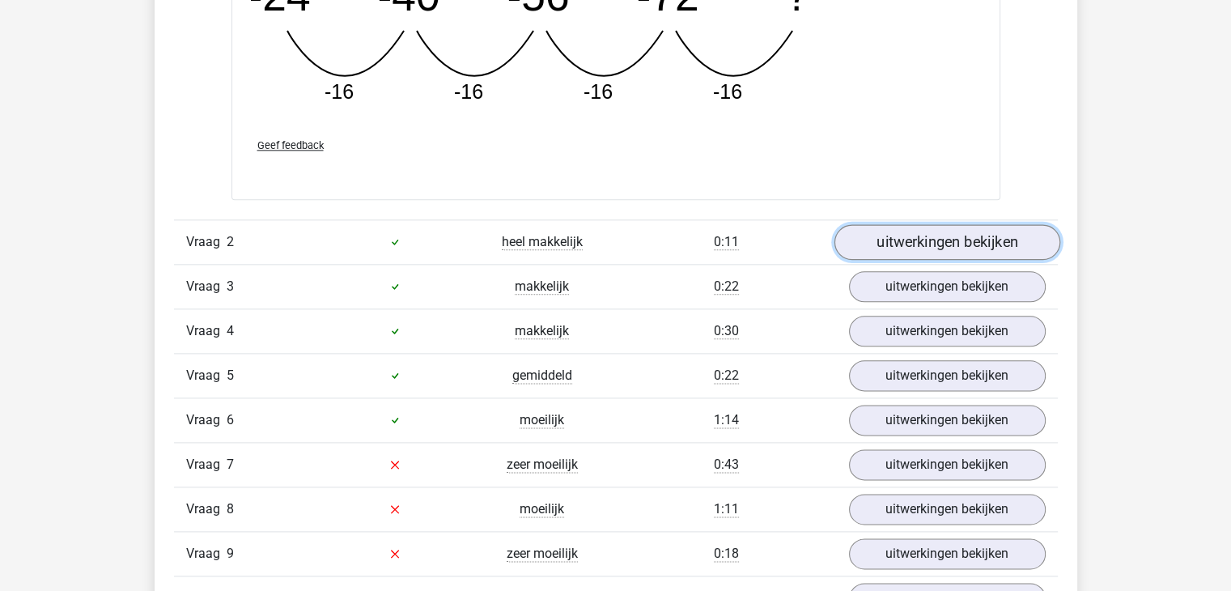
click at [997, 243] on link "uitwerkingen bekijken" at bounding box center [946, 242] width 226 height 36
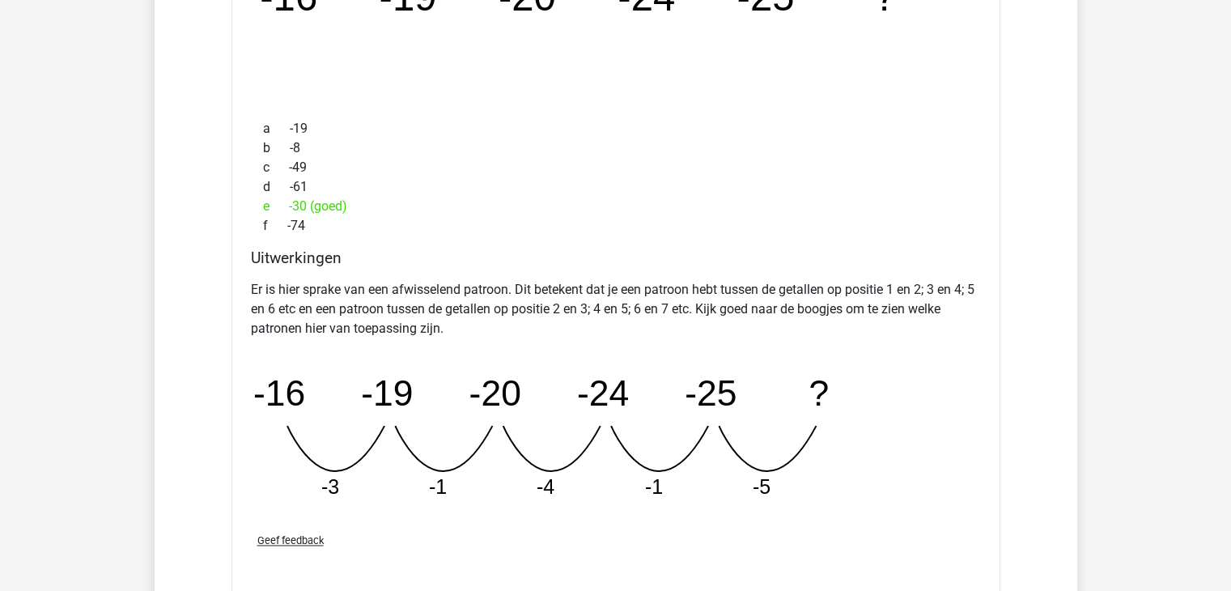
scroll to position [2325, 0]
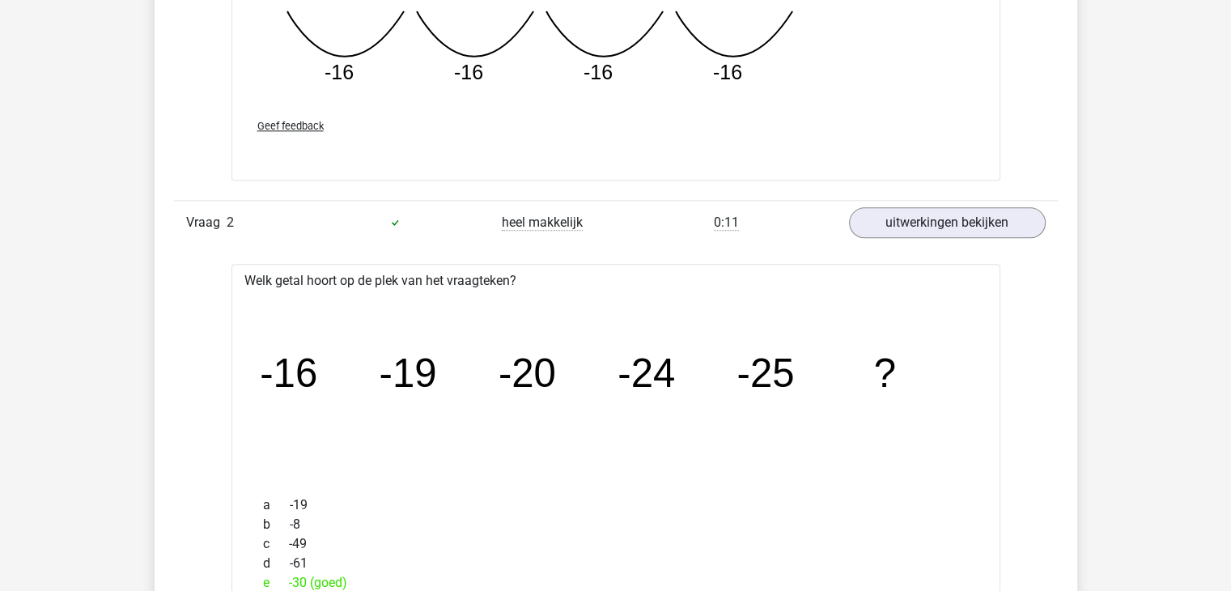
click at [963, 240] on div "Vraag 2 heel makkelijk 0:11 uitwerkingen bekijken" at bounding box center [616, 222] width 884 height 45
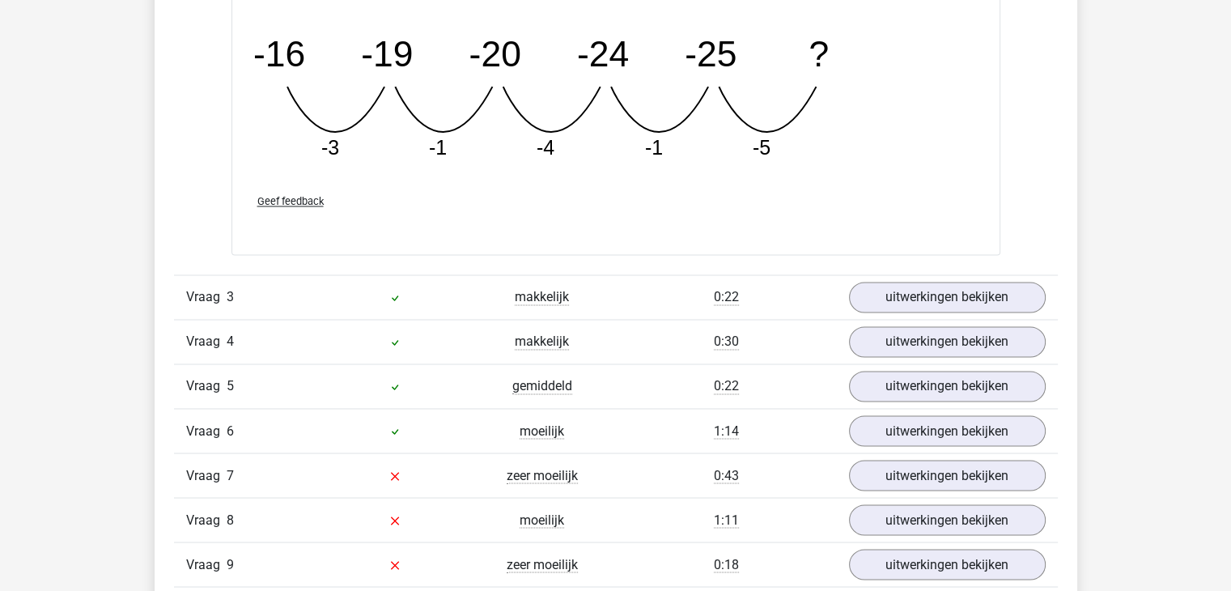
scroll to position [2689, 0]
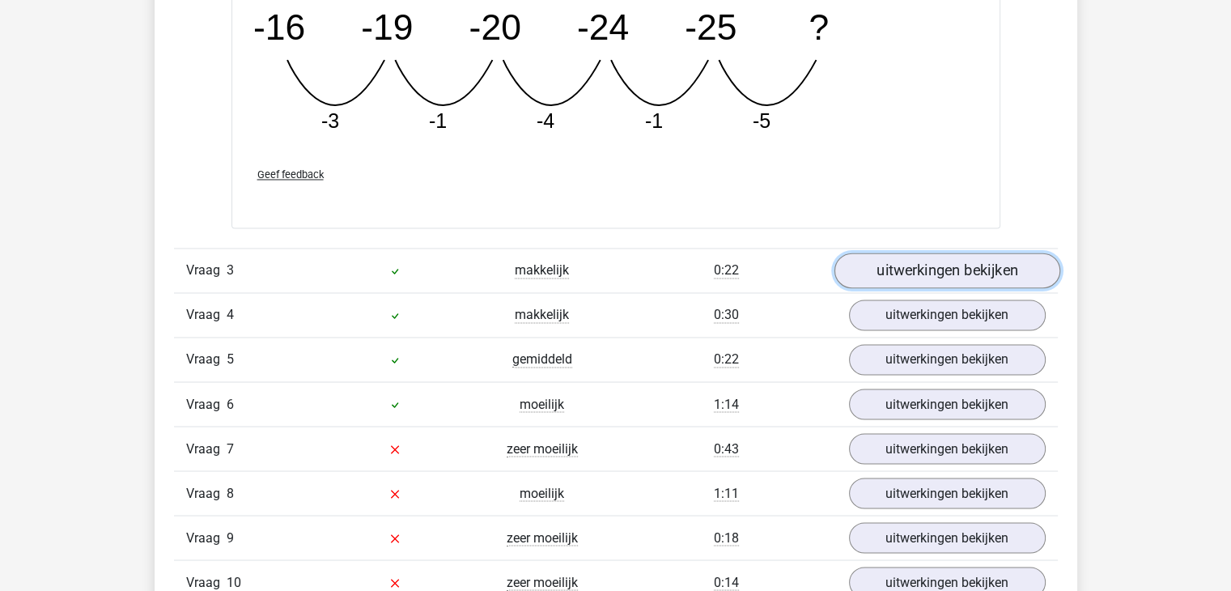
click at [960, 261] on link "uitwerkingen bekijken" at bounding box center [946, 271] width 226 height 36
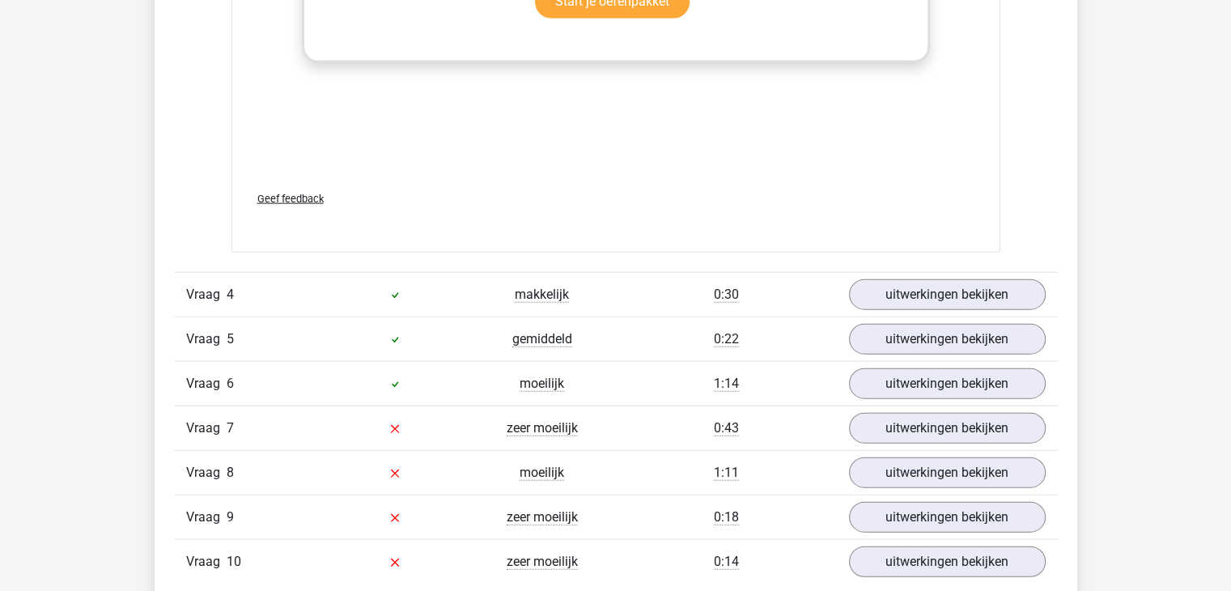
scroll to position [3709, 0]
click at [939, 282] on link "uitwerkingen bekijken" at bounding box center [946, 294] width 226 height 36
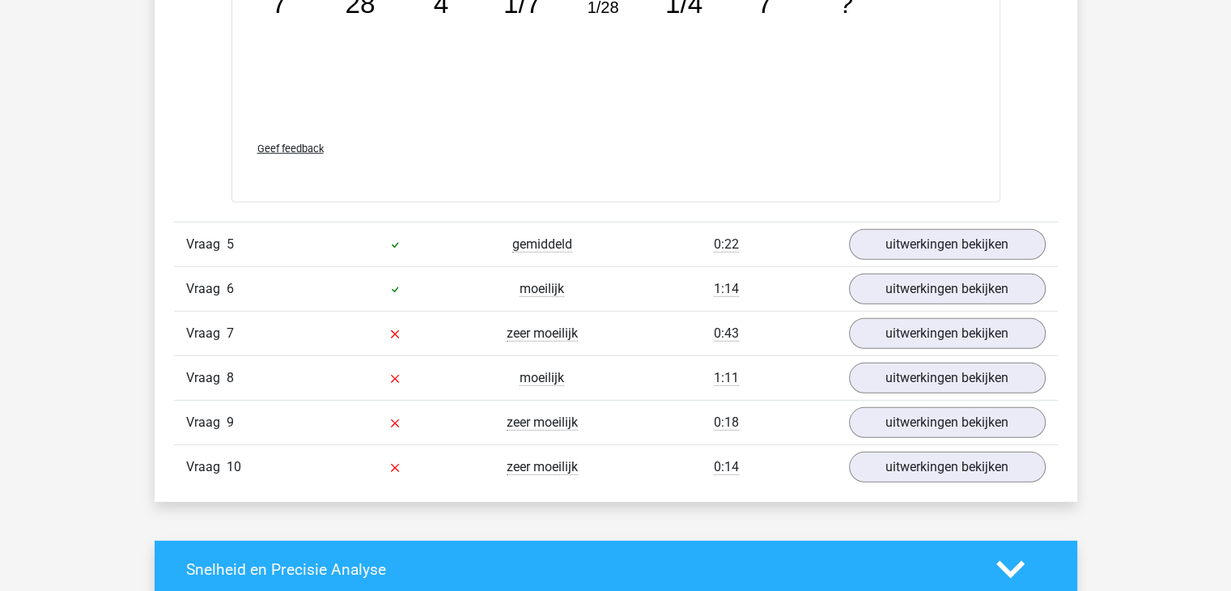
scroll to position [4648, 0]
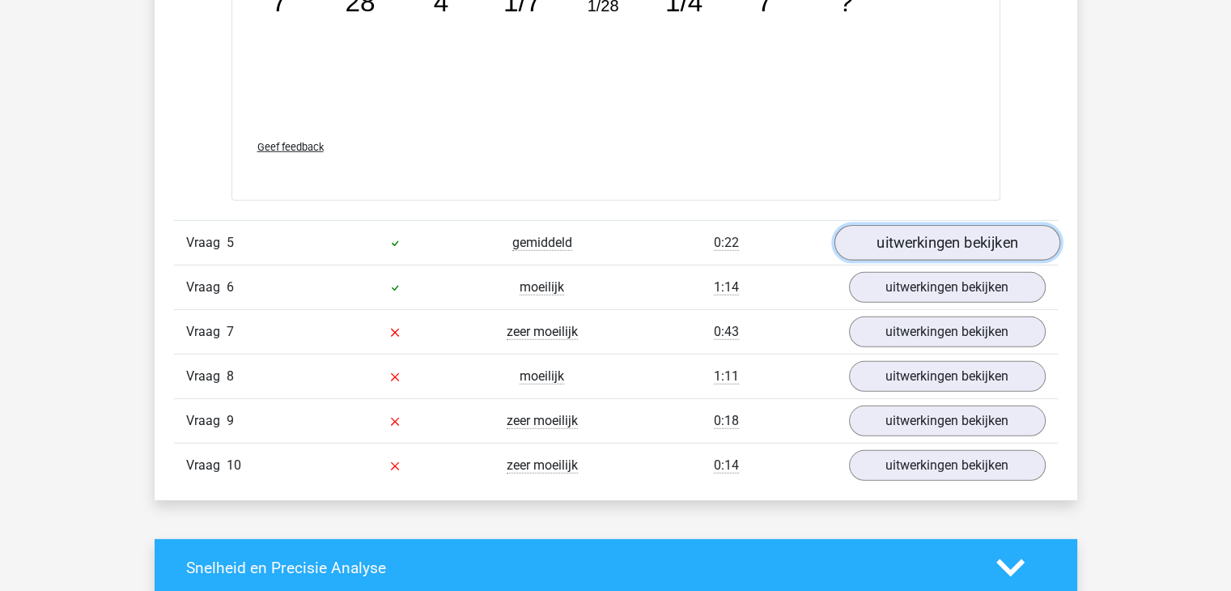
click at [887, 236] on link "uitwerkingen bekijken" at bounding box center [946, 243] width 226 height 36
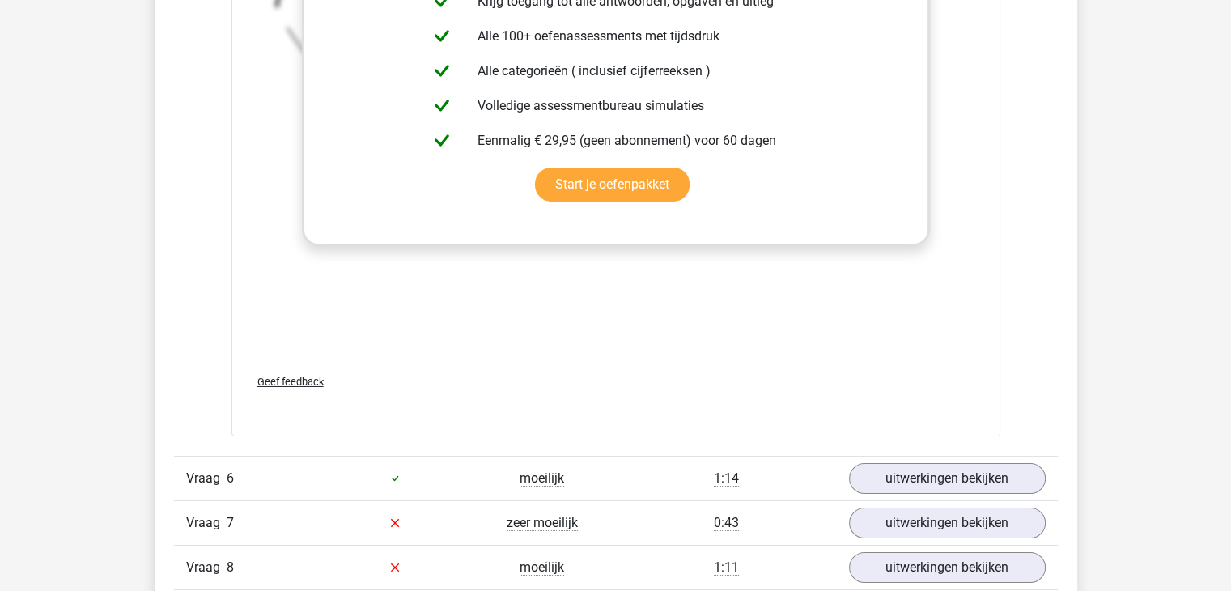
scroll to position [5547, 0]
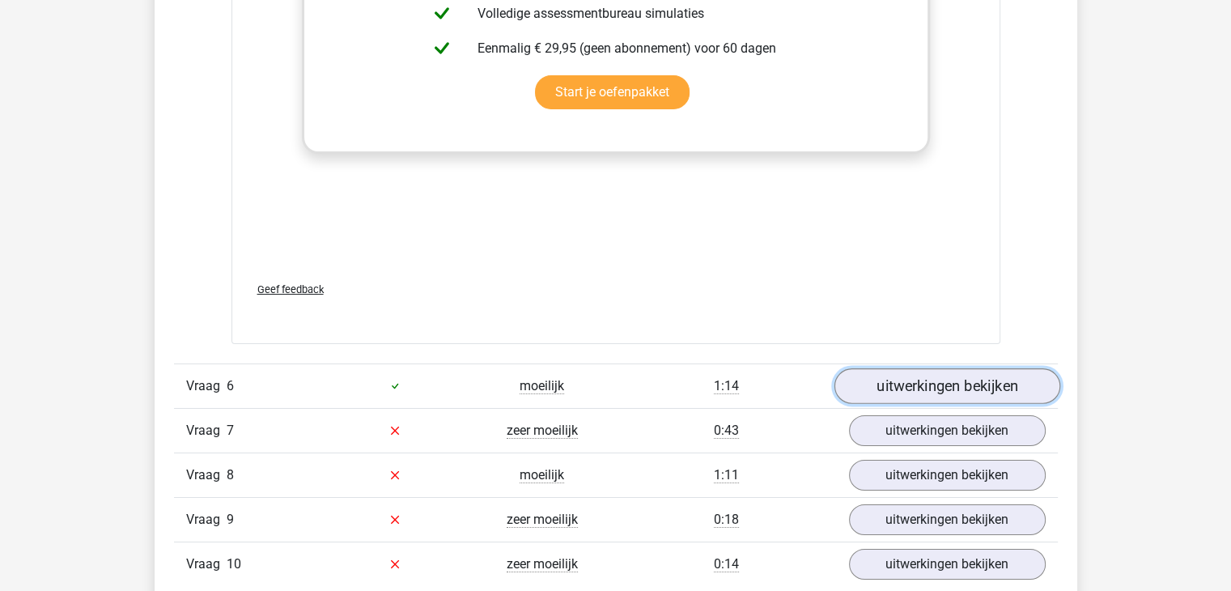
click at [956, 396] on link "uitwerkingen bekijken" at bounding box center [946, 386] width 226 height 36
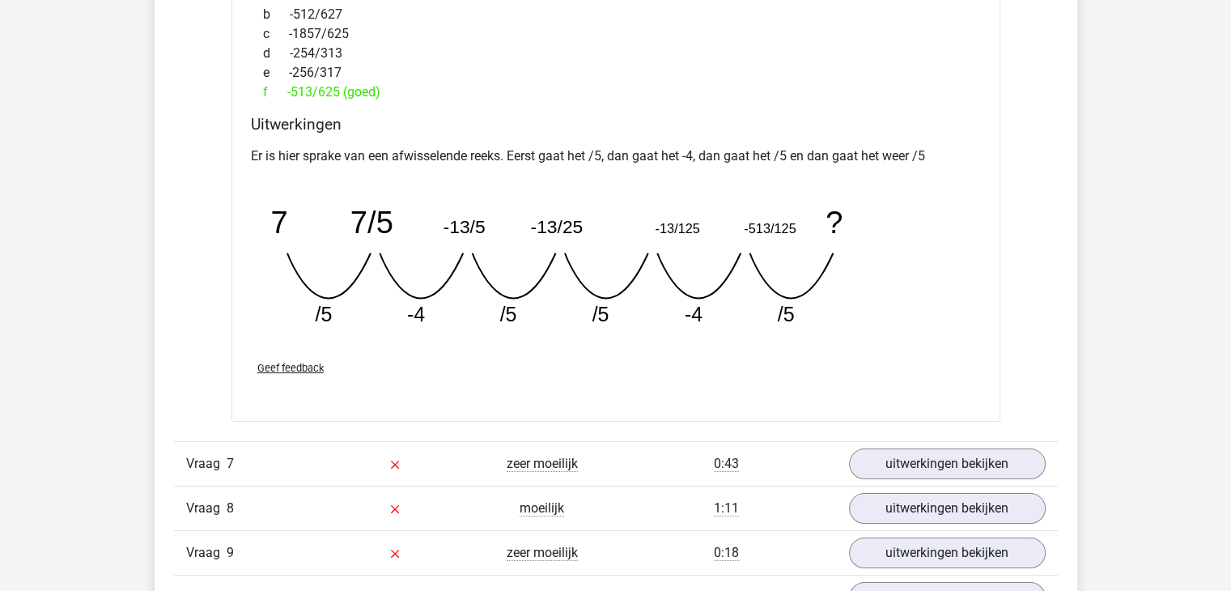
scroll to position [6327, 0]
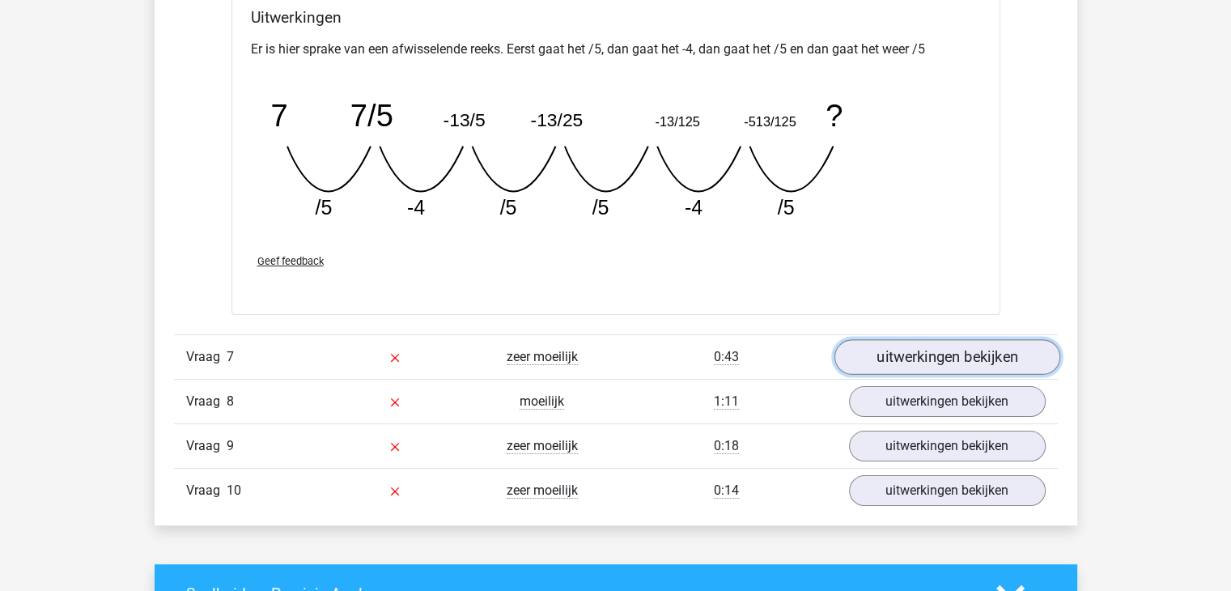
click at [940, 363] on link "uitwerkingen bekijken" at bounding box center [946, 357] width 226 height 36
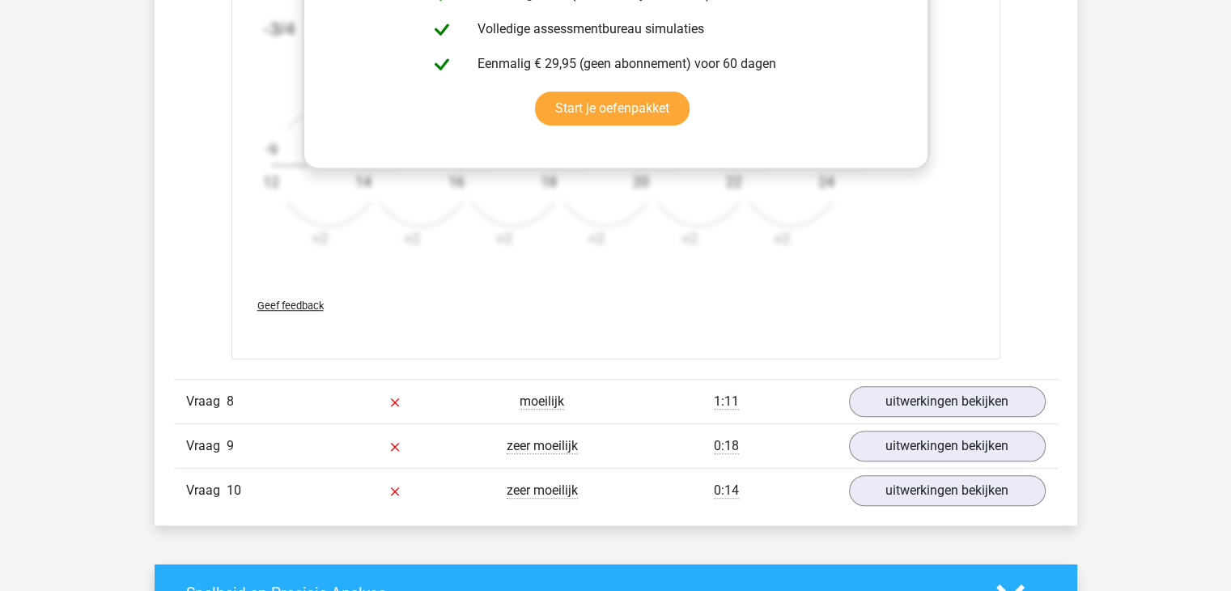
scroll to position [7326, 0]
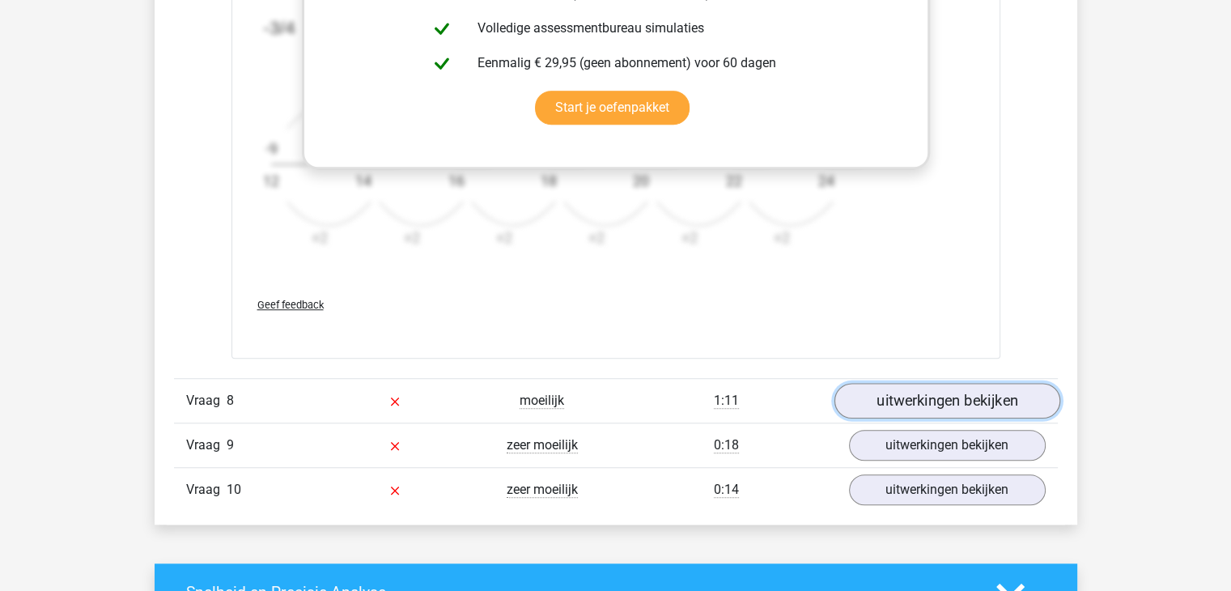
click at [926, 406] on link "uitwerkingen bekijken" at bounding box center [946, 401] width 226 height 36
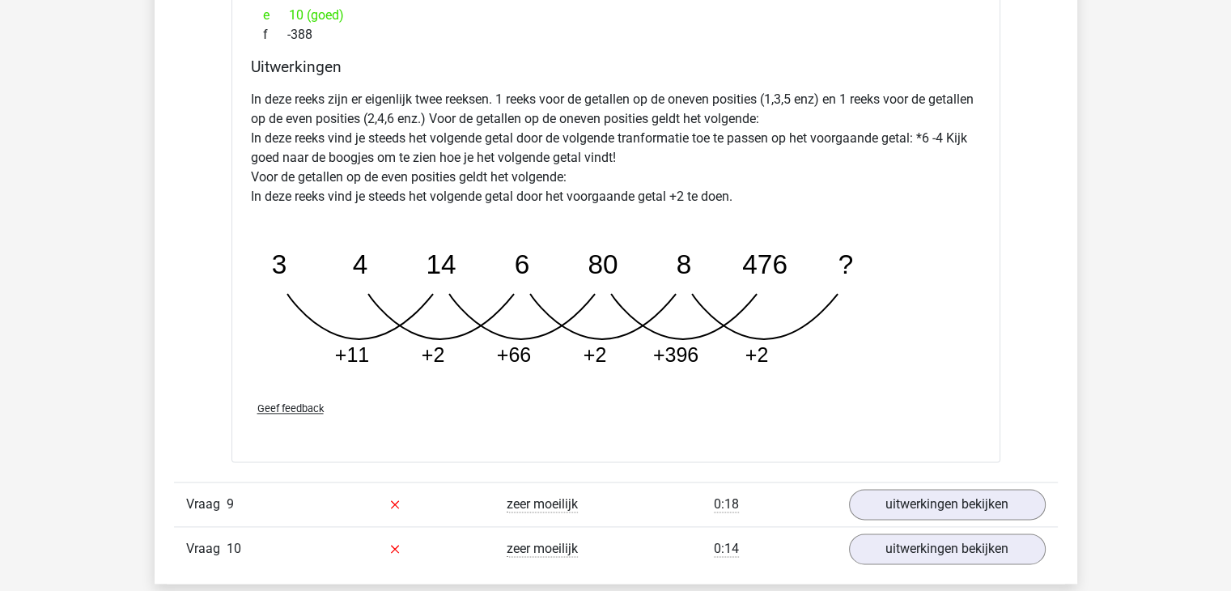
scroll to position [8073, 0]
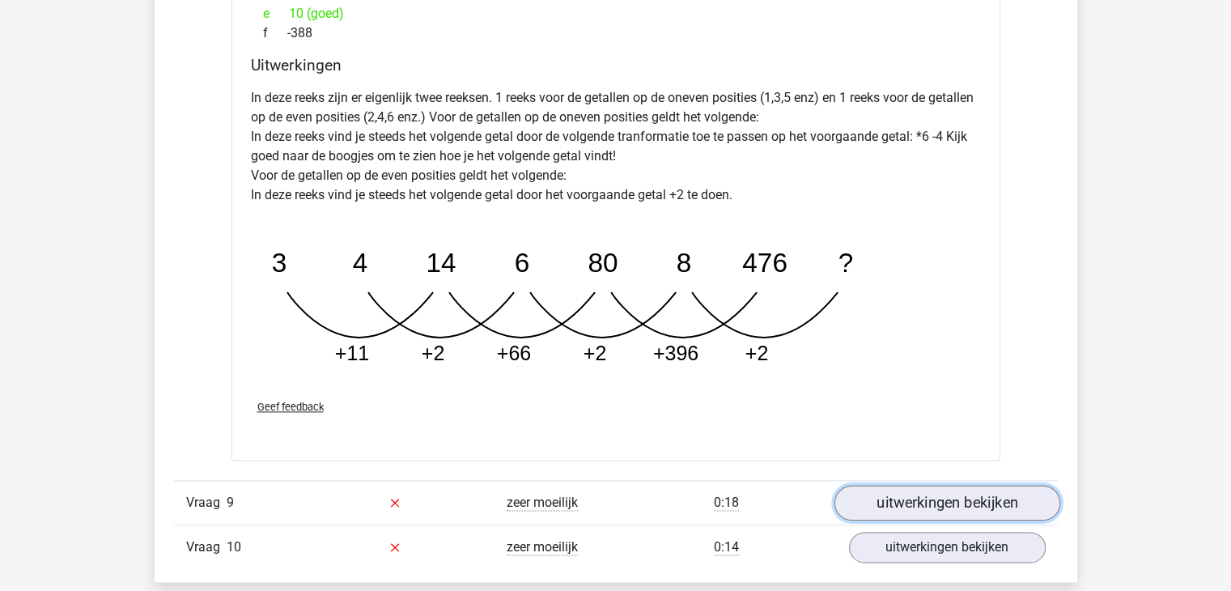
click at [913, 485] on link "uitwerkingen bekijken" at bounding box center [946, 503] width 226 height 36
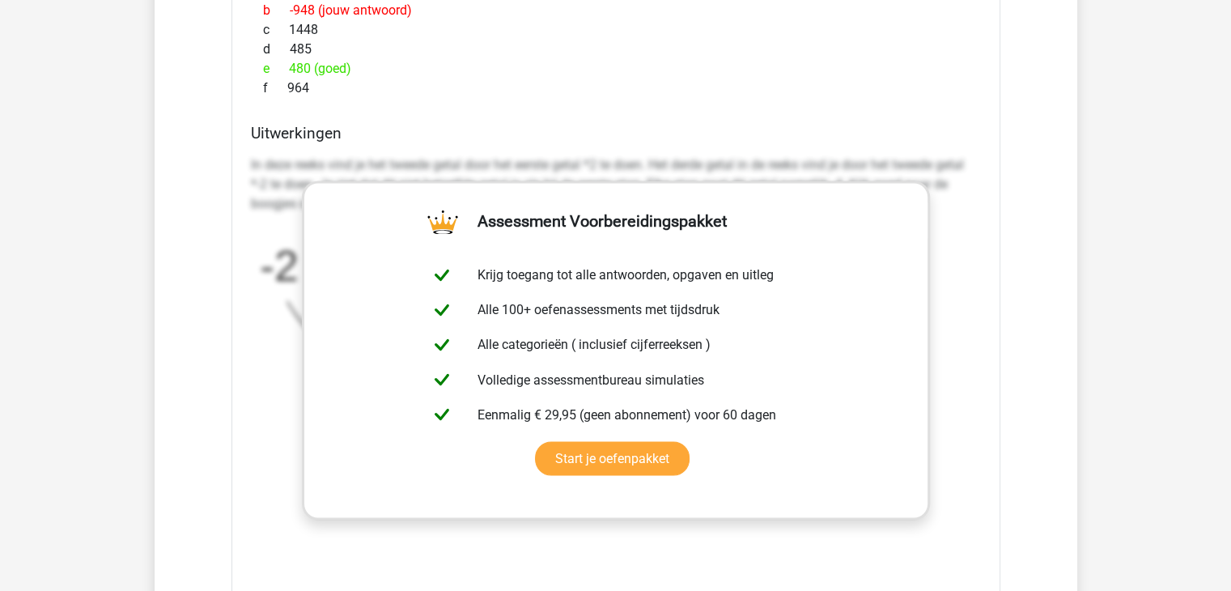
scroll to position [9167, 0]
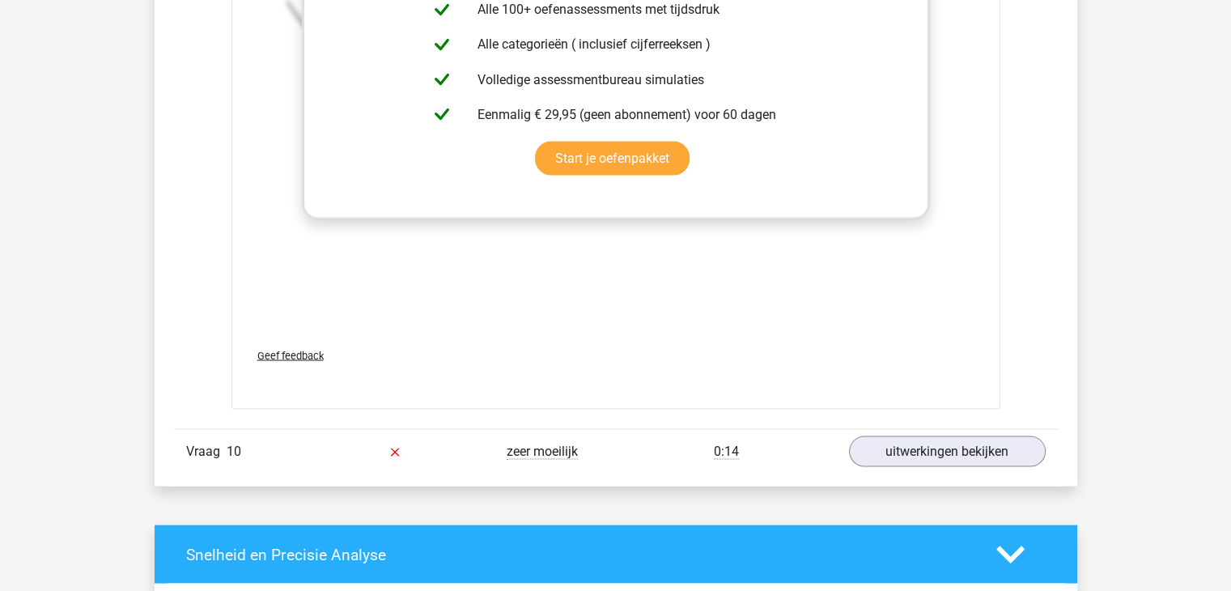
click at [899, 464] on div "Vraag 10 zeer moeilijk 0:14 uitwerkingen bekijken" at bounding box center [616, 450] width 884 height 45
click at [900, 453] on link "uitwerkingen bekijken" at bounding box center [946, 452] width 226 height 36
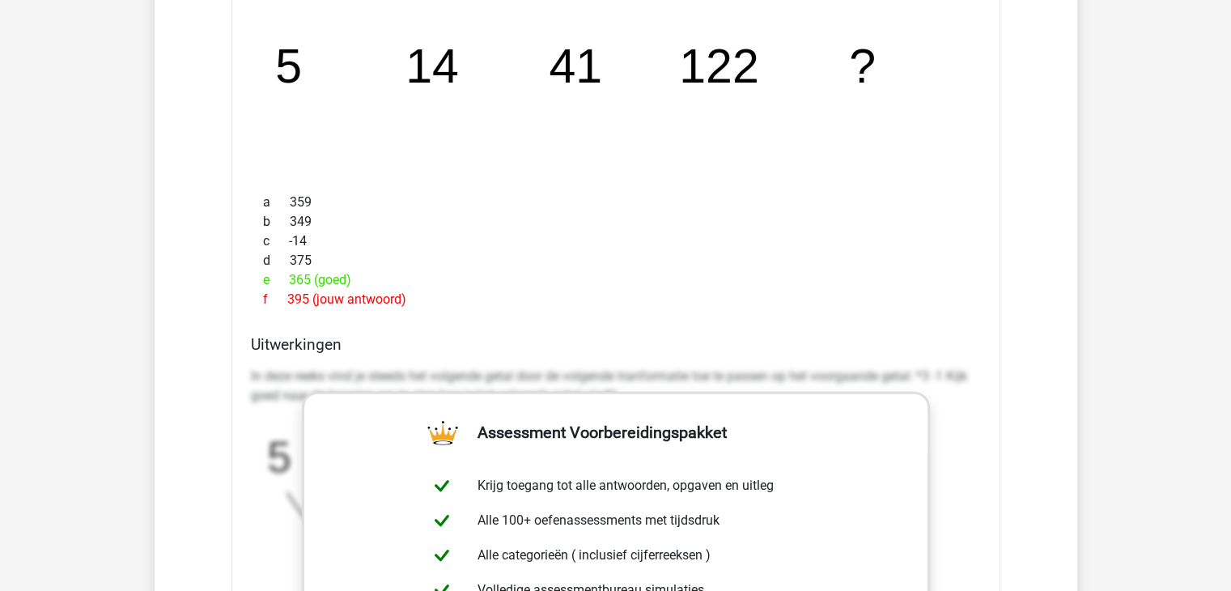
scroll to position [10023, 0]
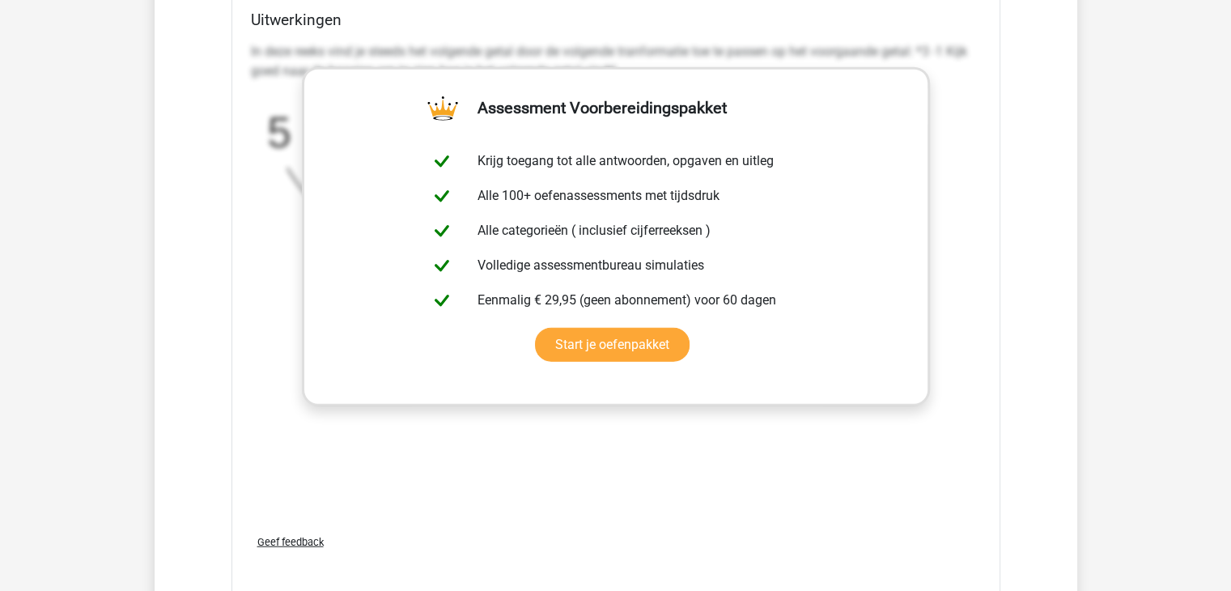
click at [316, 11] on h4 "Uitwerkingen" at bounding box center [616, 20] width 730 height 19
